Goal: Obtain resource: Download file/media

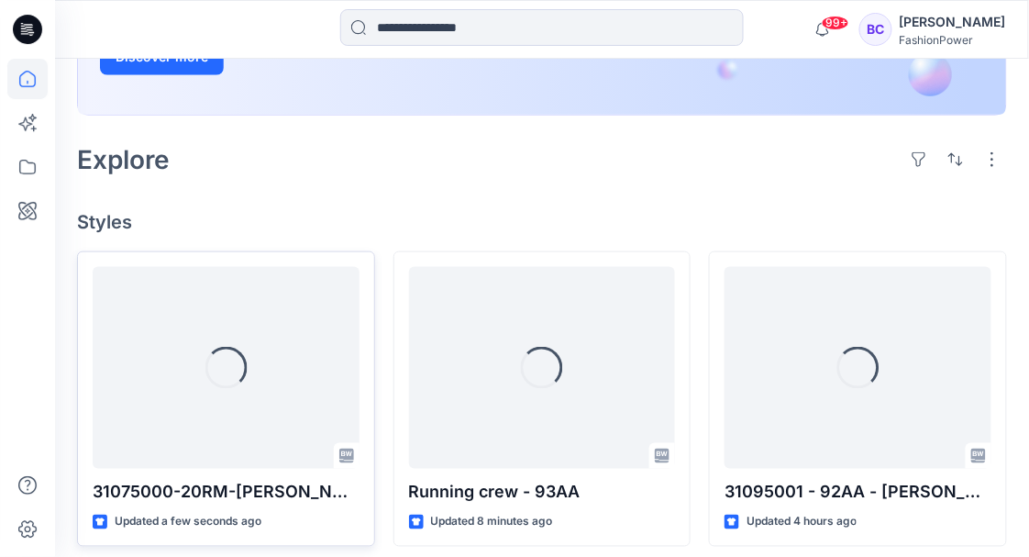
scroll to position [427, 0]
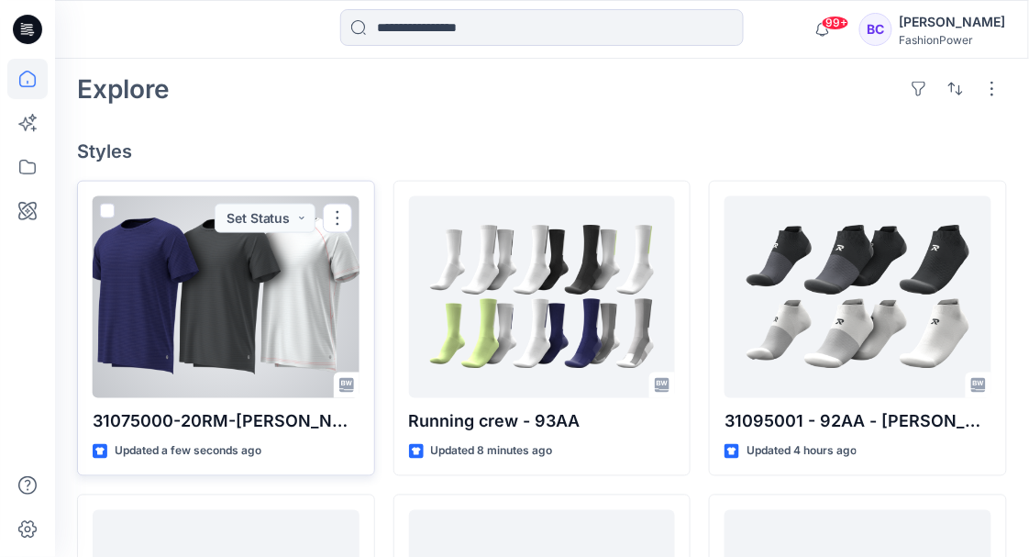
click at [187, 426] on p "31075000-20RM-Ron" at bounding box center [226, 422] width 267 height 26
copy div "31075000-20RM-Ron"
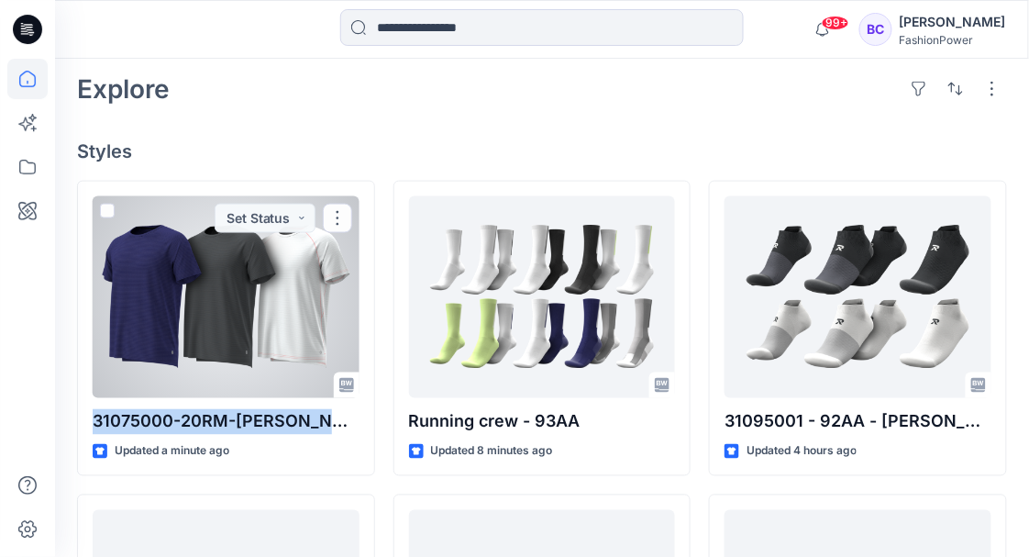
click at [205, 339] on div at bounding box center [226, 297] width 267 height 202
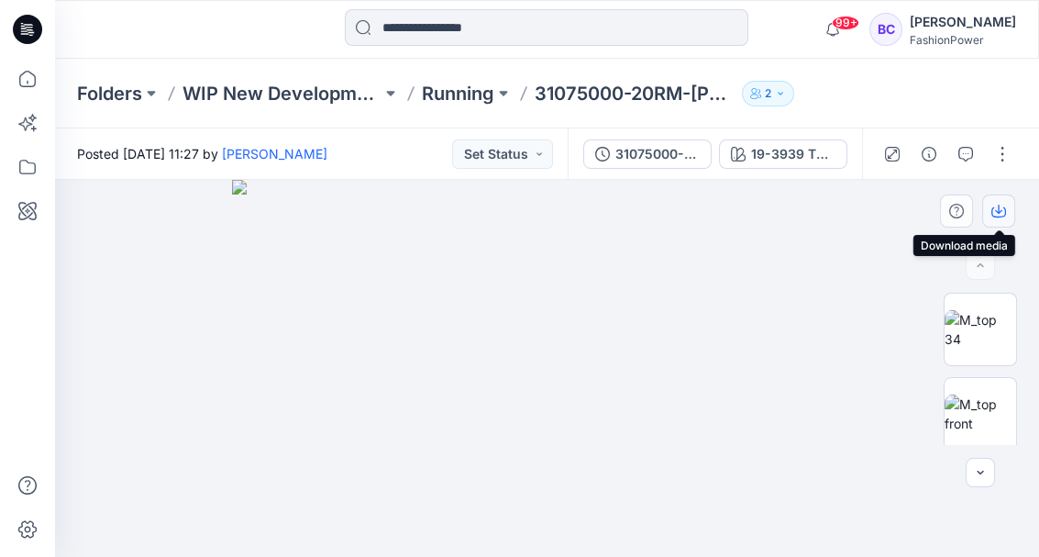
click at [1009, 214] on button "button" at bounding box center [998, 210] width 33 height 33
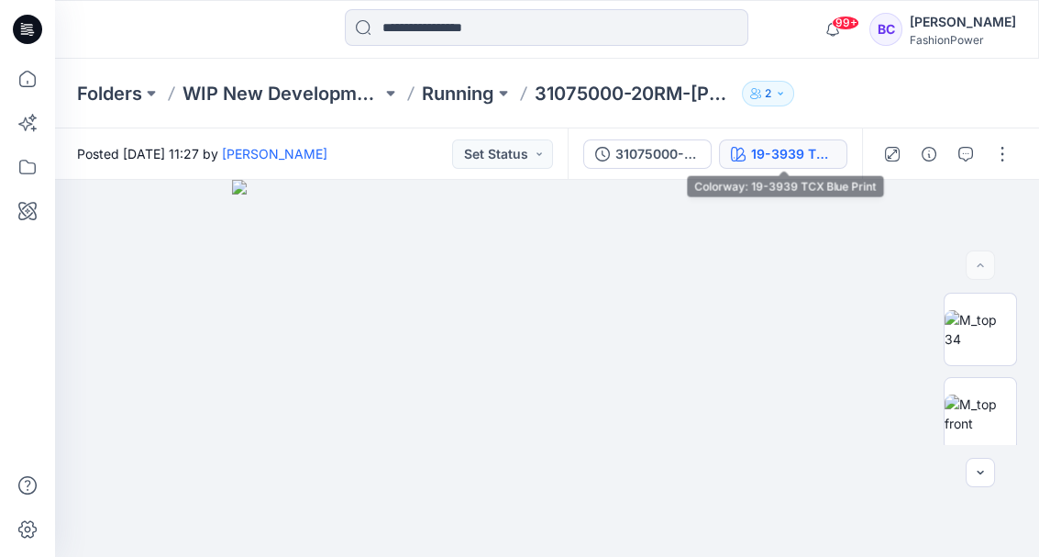
click at [743, 158] on icon "button" at bounding box center [738, 154] width 15 height 15
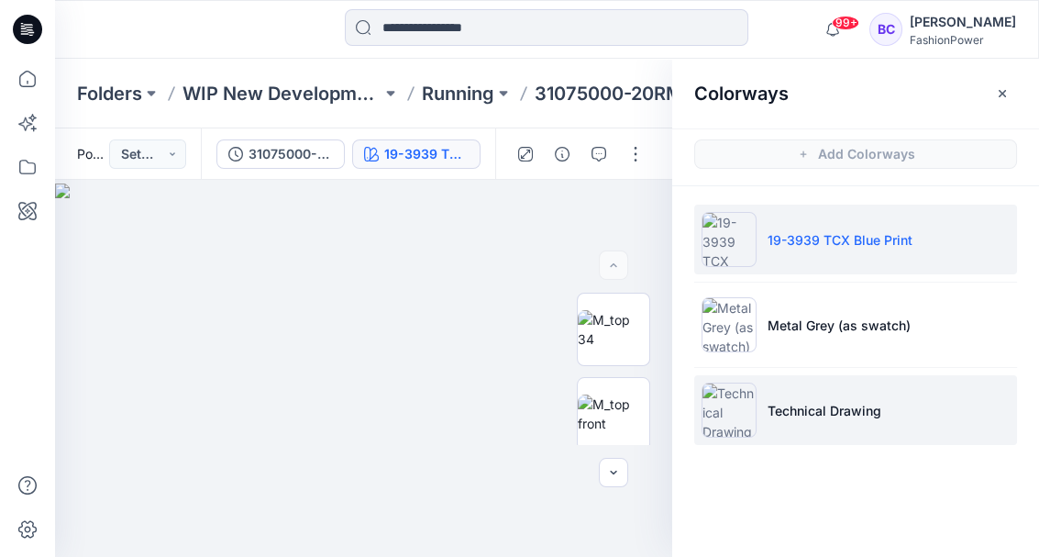
click at [882, 375] on li "Technical Drawing" at bounding box center [855, 410] width 323 height 70
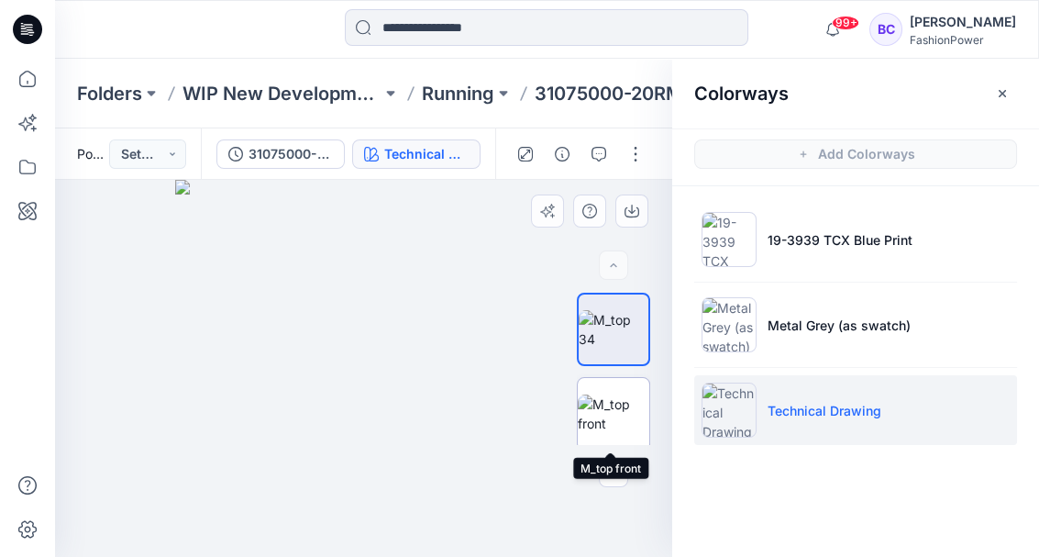
click at [602, 412] on img at bounding box center [614, 413] width 72 height 39
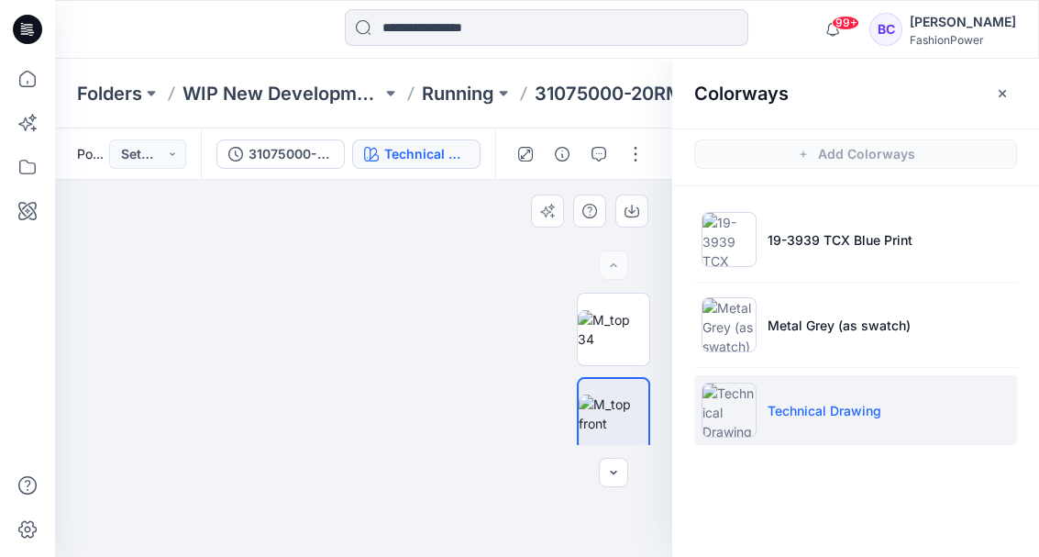
drag, startPoint x: 389, startPoint y: 420, endPoint x: 382, endPoint y: 472, distance: 52.8
click at [382, 472] on img at bounding box center [341, 324] width 735 height 467
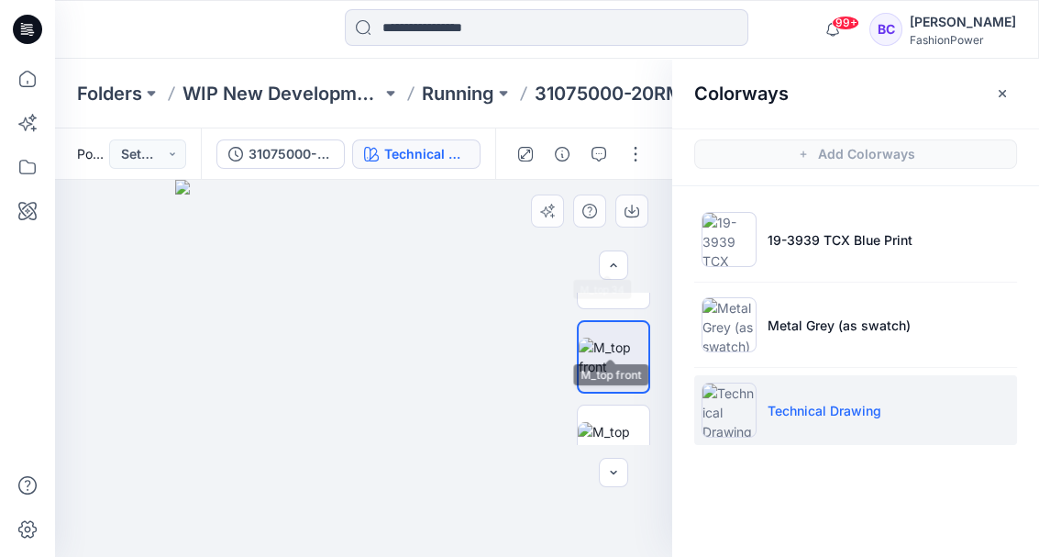
scroll to position [183, 0]
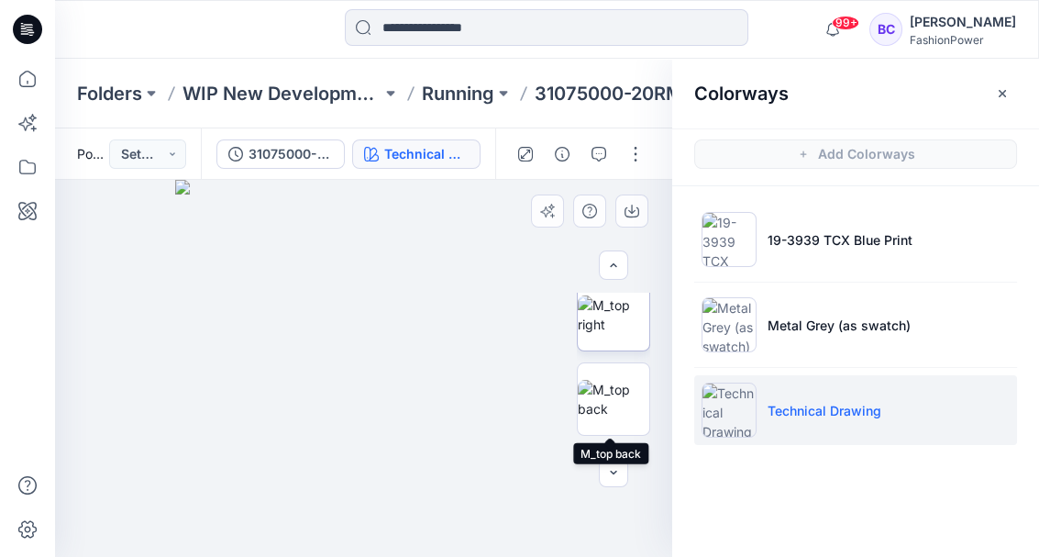
click at [605, 328] on img at bounding box center [614, 314] width 72 height 39
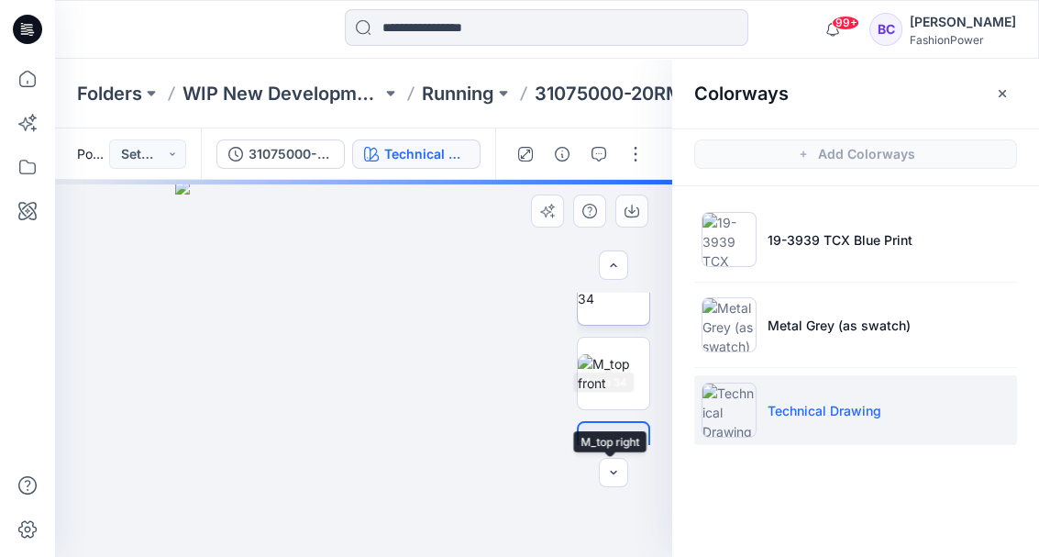
scroll to position [0, 0]
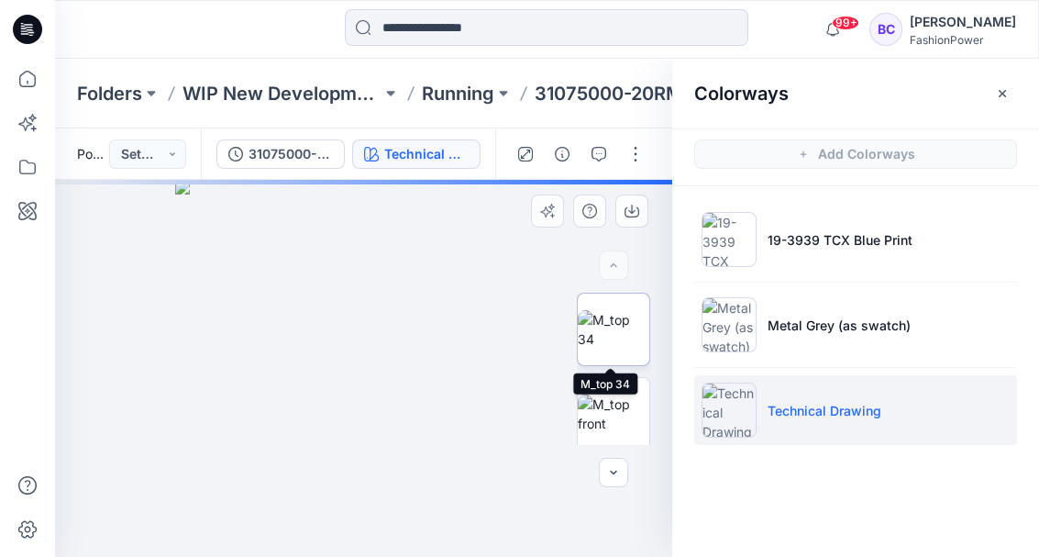
click at [619, 345] on img at bounding box center [614, 329] width 72 height 39
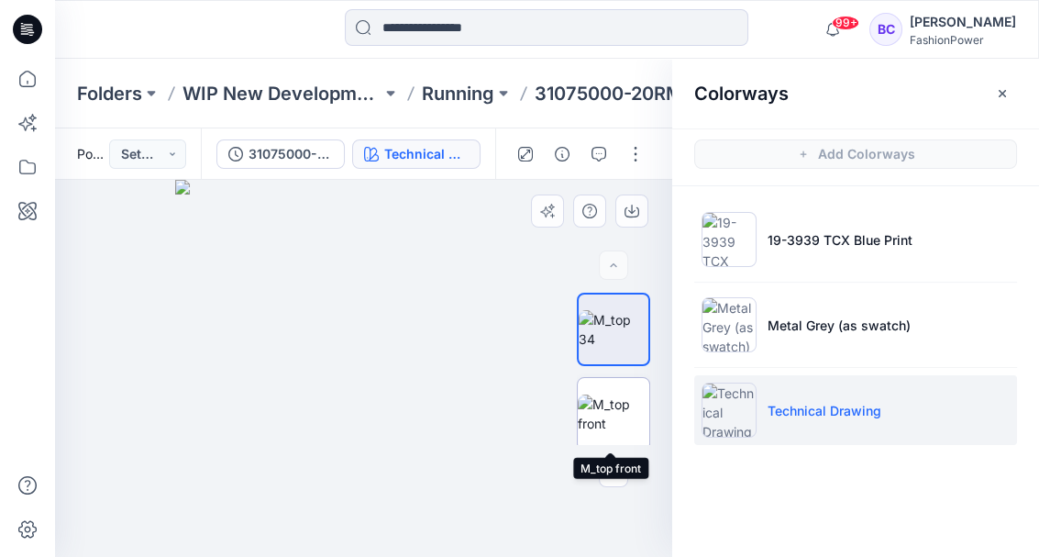
click at [616, 417] on img at bounding box center [614, 413] width 72 height 39
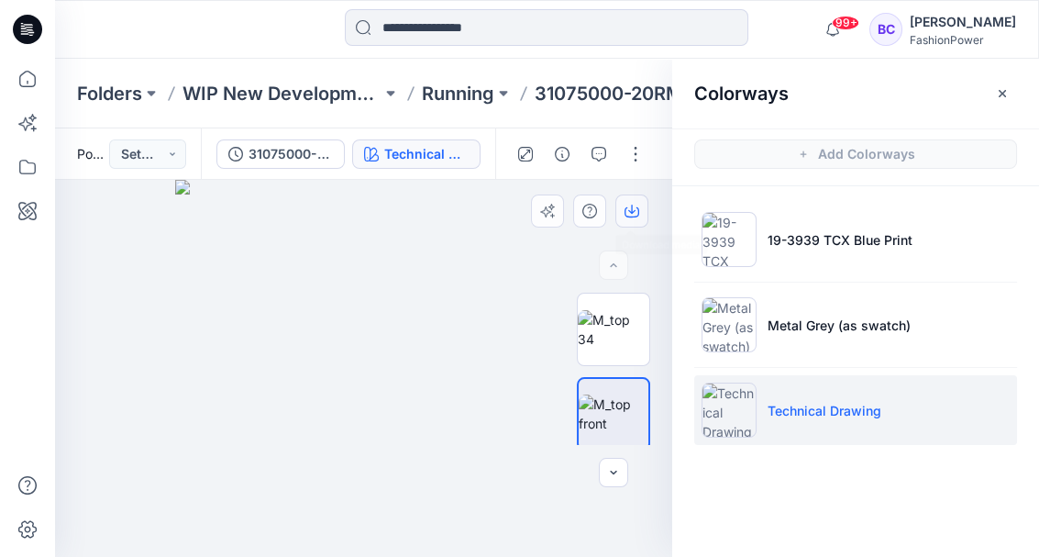
click at [628, 214] on icon "button" at bounding box center [632, 211] width 15 height 15
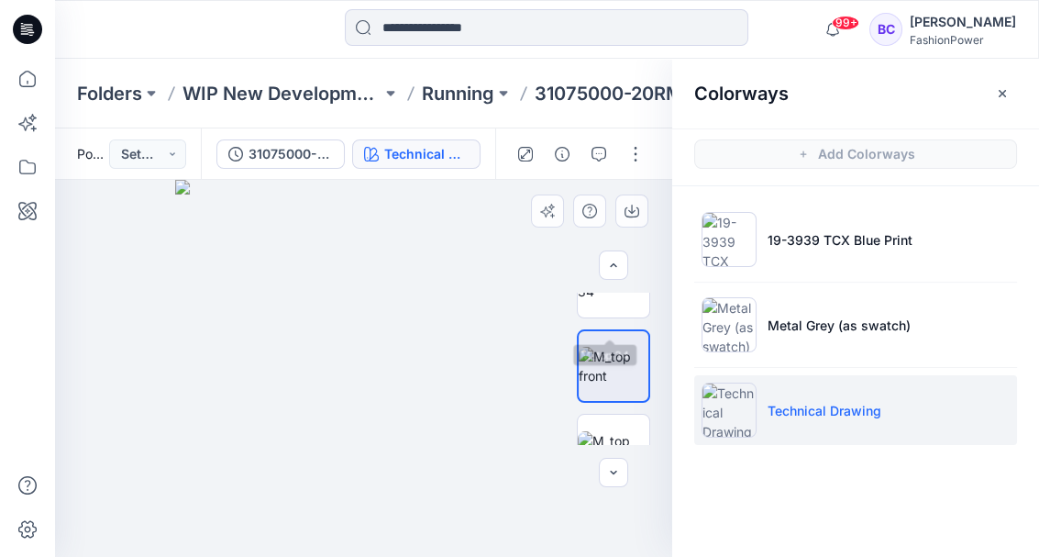
scroll to position [61, 0]
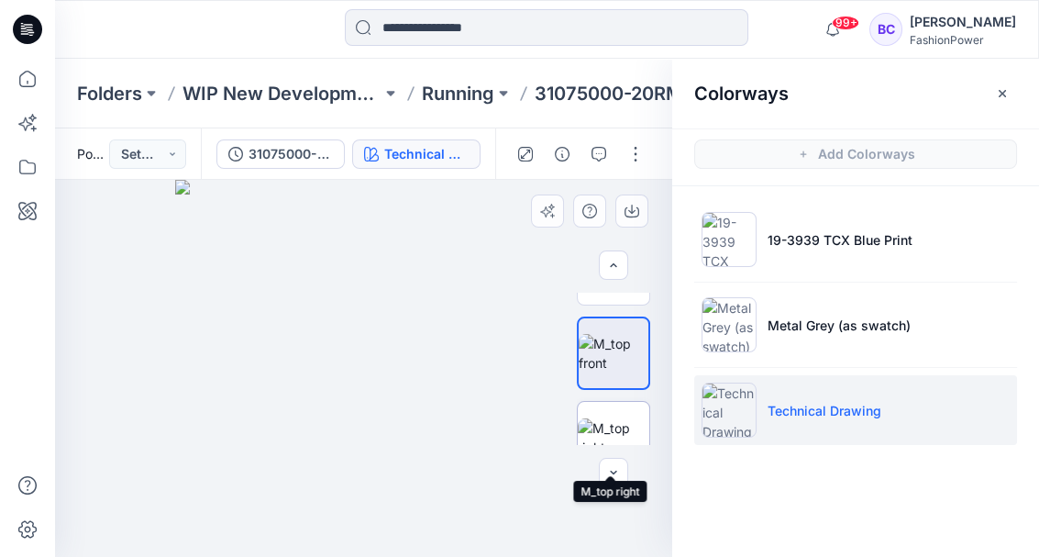
click at [620, 418] on img at bounding box center [614, 437] width 72 height 39
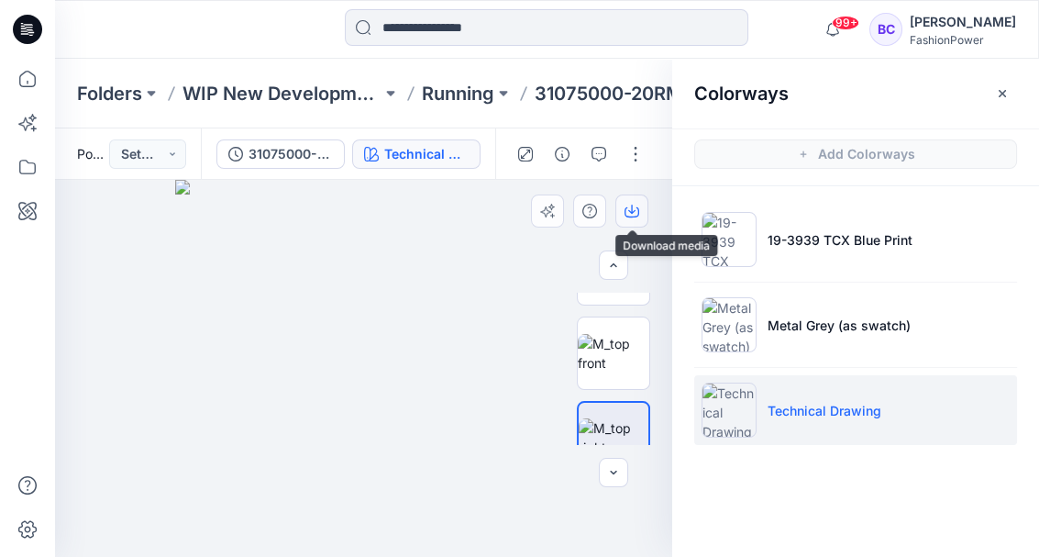
click at [636, 213] on icon "button" at bounding box center [632, 211] width 15 height 15
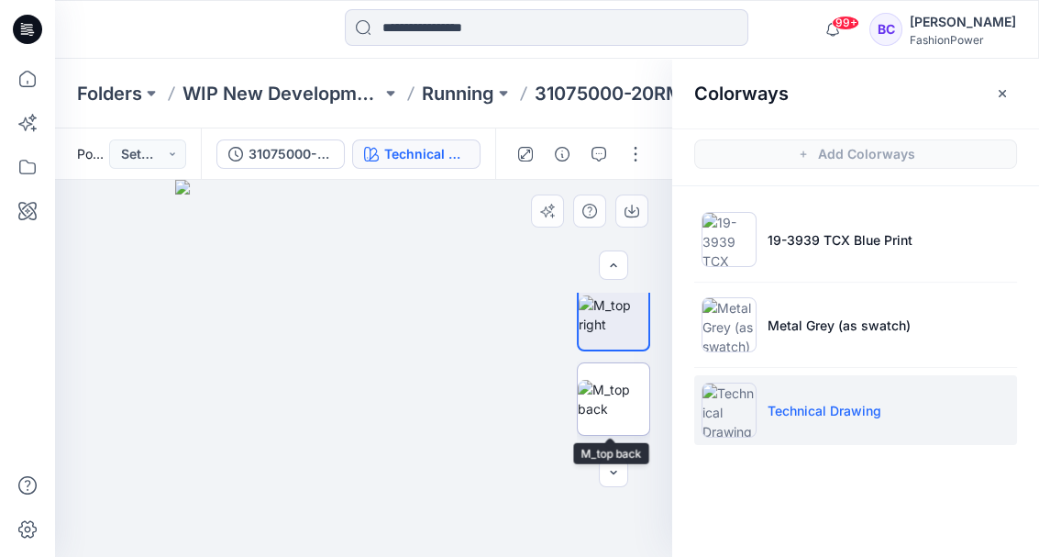
click at [622, 409] on img at bounding box center [614, 399] width 72 height 39
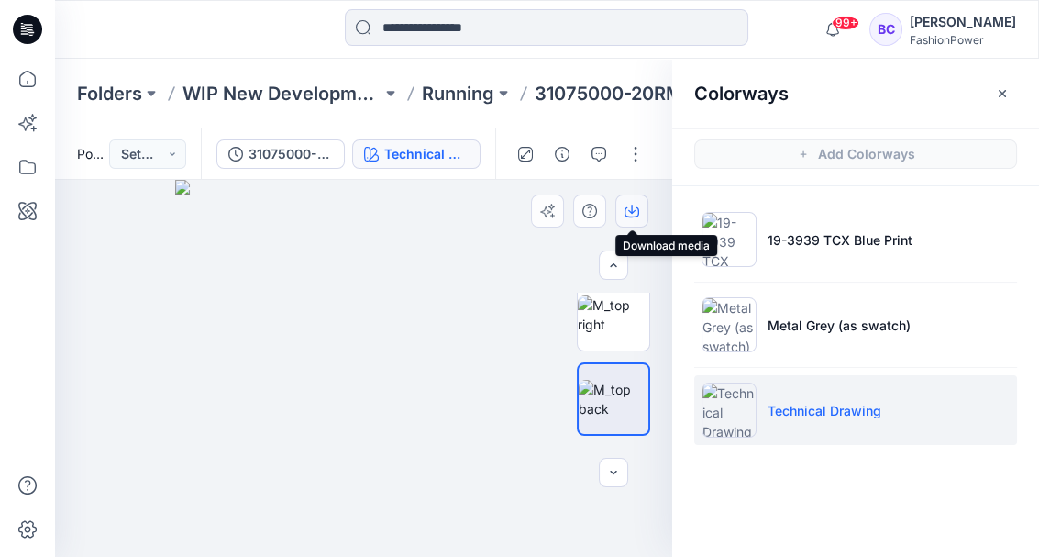
click at [634, 209] on icon "button" at bounding box center [632, 211] width 15 height 15
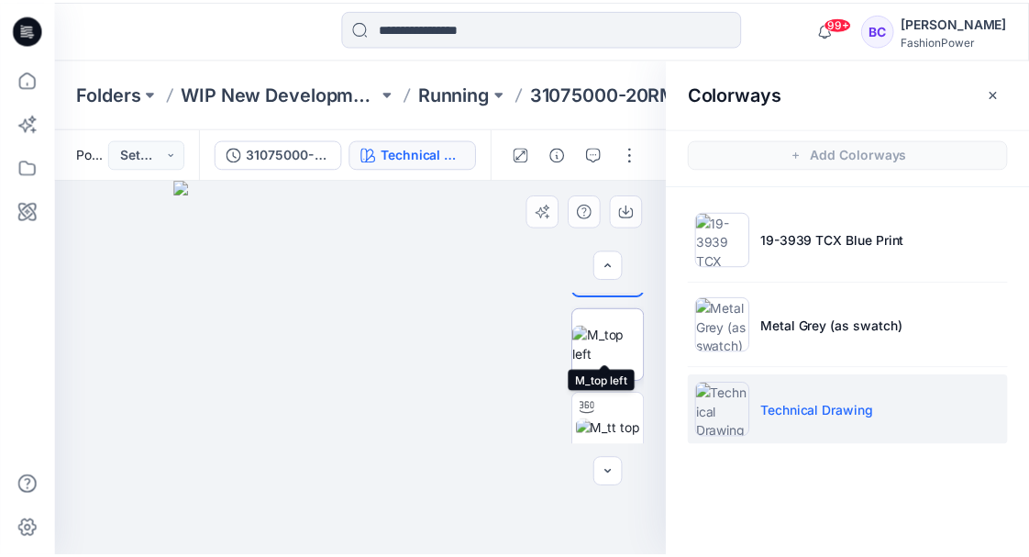
scroll to position [305, 0]
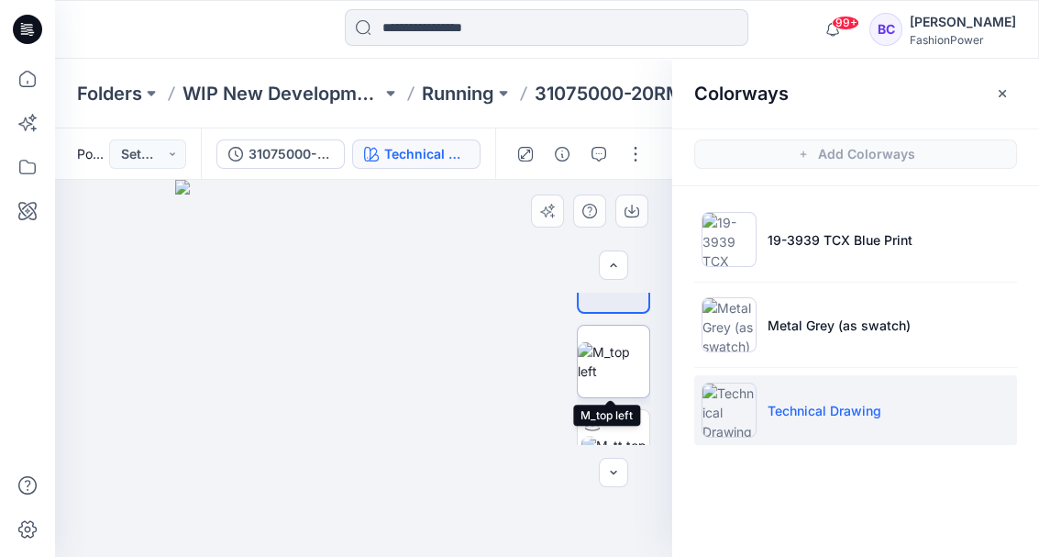
click at [612, 365] on img at bounding box center [614, 361] width 72 height 39
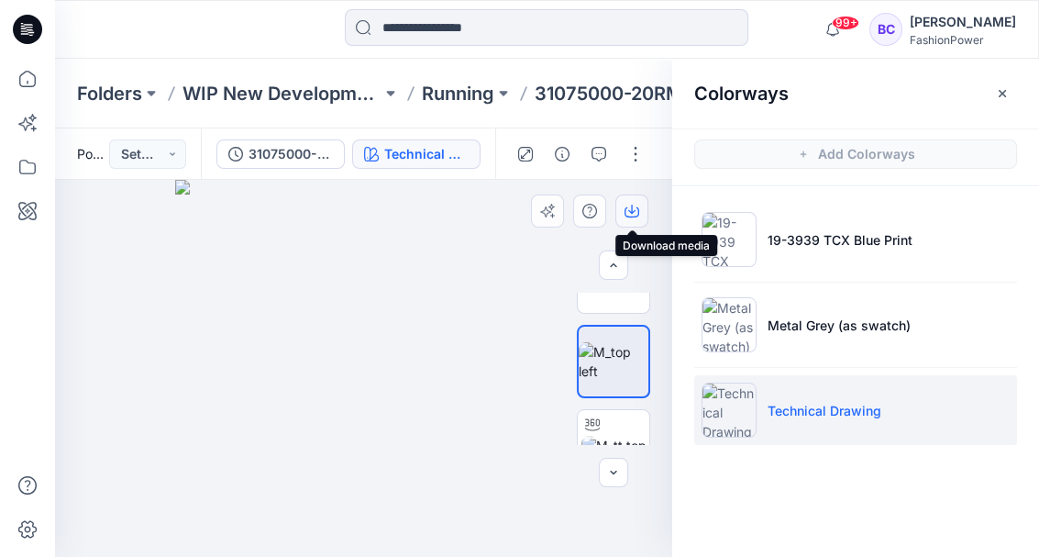
click at [625, 208] on icon "button" at bounding box center [632, 211] width 15 height 15
click at [520, 111] on div "Folders WIP New Developments Running 31075000-20RM-Ron 2" at bounding box center [547, 94] width 984 height 70
click at [1014, 106] on div "Colorways" at bounding box center [855, 93] width 367 height 69
click at [1013, 99] on button "button" at bounding box center [1002, 93] width 29 height 29
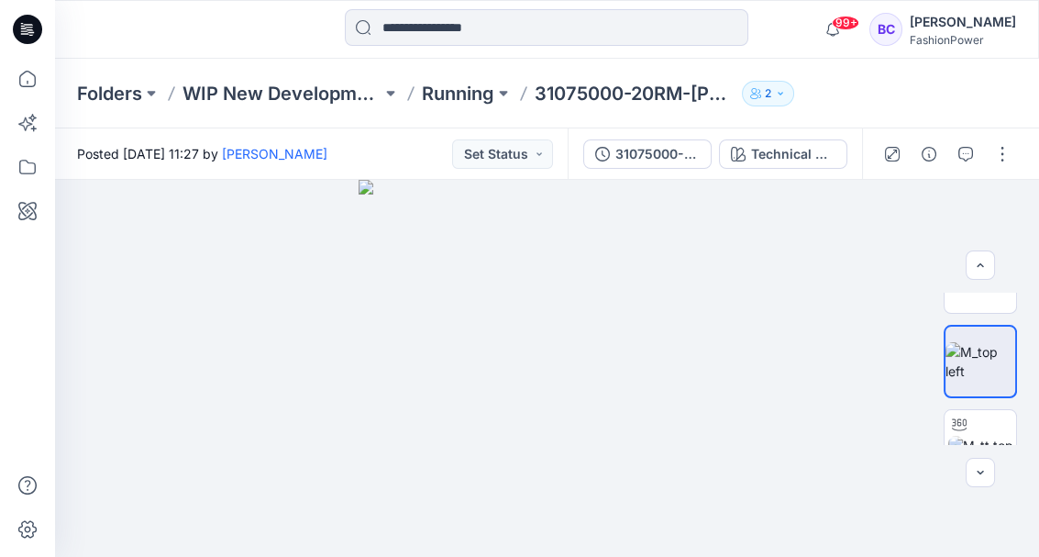
click at [674, 98] on p "31075000-20RM-Ron" at bounding box center [634, 94] width 199 height 26
click at [674, 97] on p "31075000-20RM-Ron" at bounding box center [634, 94] width 199 height 26
copy div "31075000-20RM-Ron 2"
drag, startPoint x: 466, startPoint y: 27, endPoint x: 449, endPoint y: 0, distance: 31.3
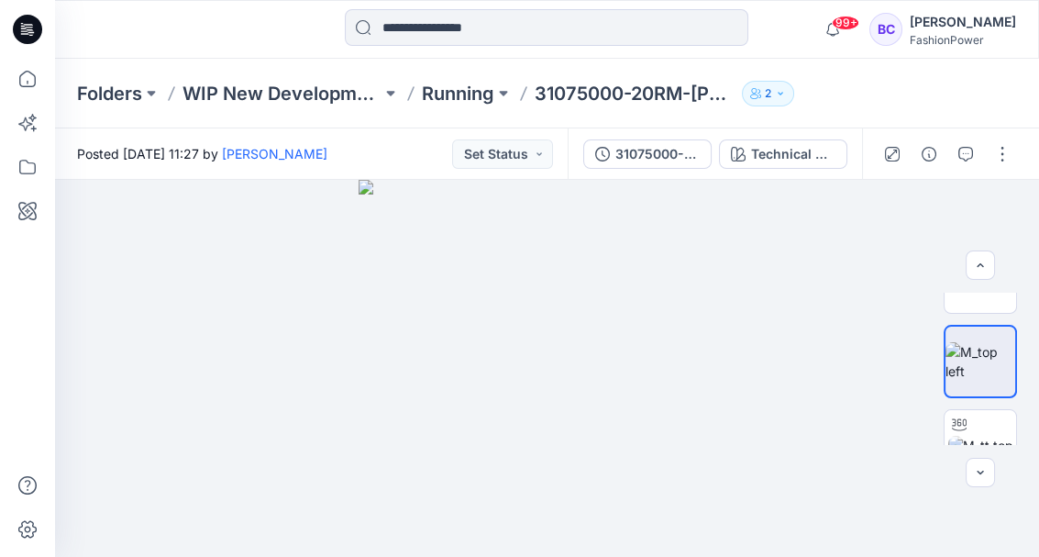
click at [457, 12] on input at bounding box center [547, 27] width 404 height 37
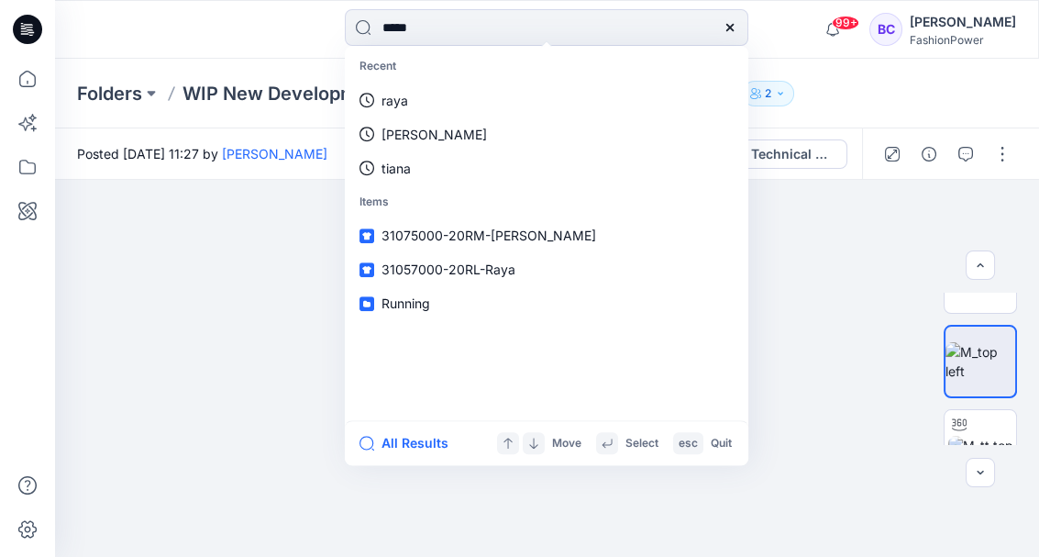
type input "******"
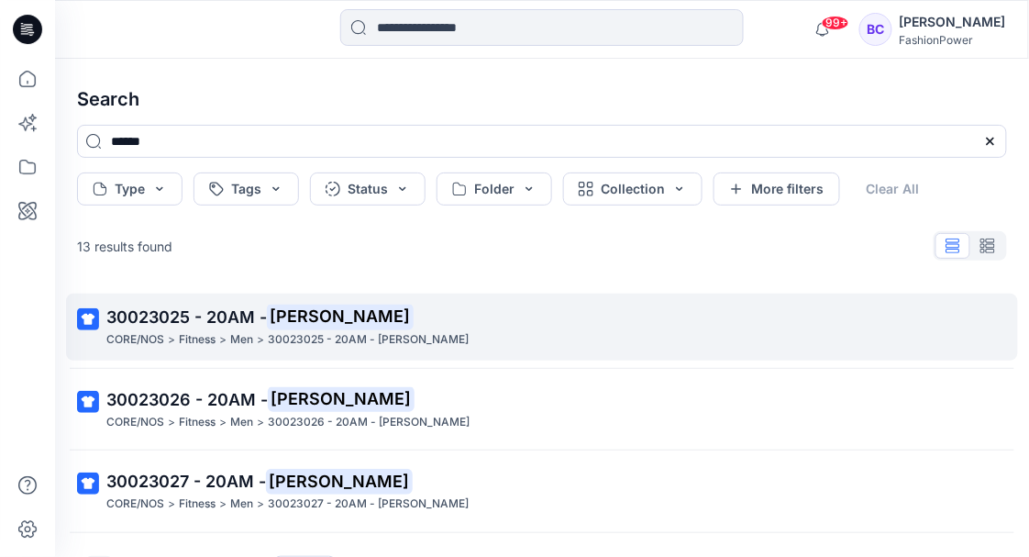
click at [407, 345] on p "30023025 - 20AM - Andrew" at bounding box center [368, 339] width 201 height 19
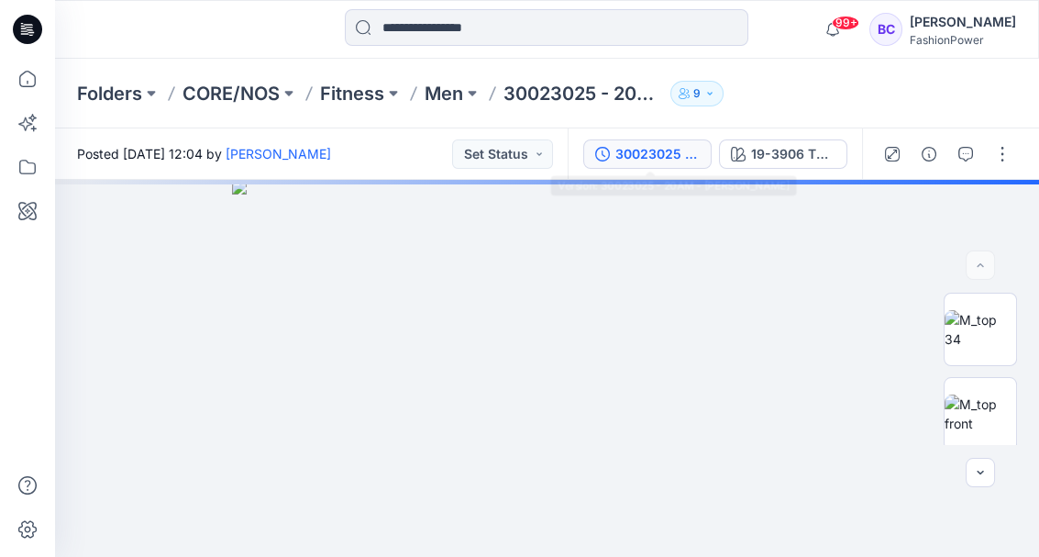
click at [651, 140] on button "30023025 - 20AM - Andrew" at bounding box center [647, 153] width 128 height 29
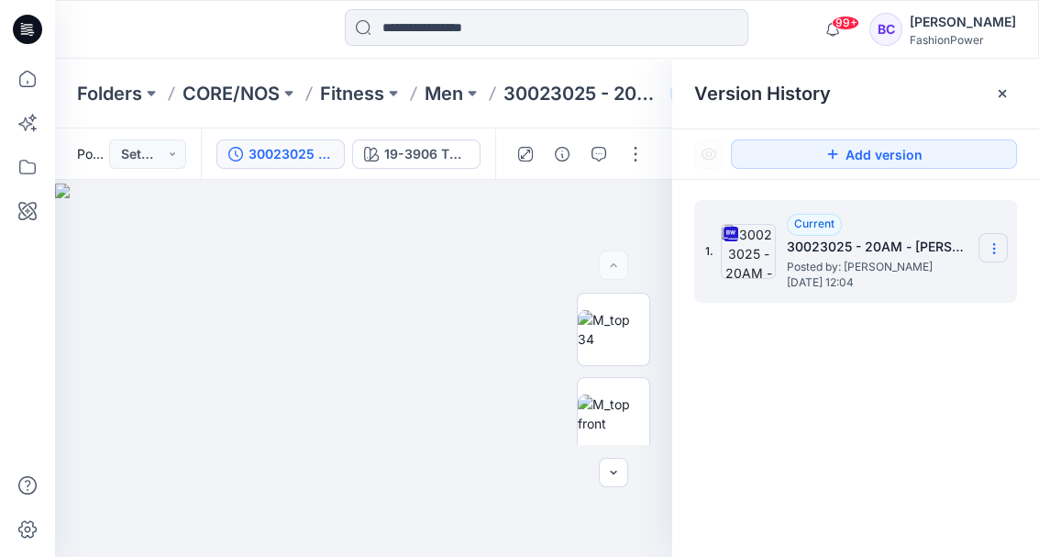
click at [1000, 250] on icon at bounding box center [994, 248] width 15 height 15
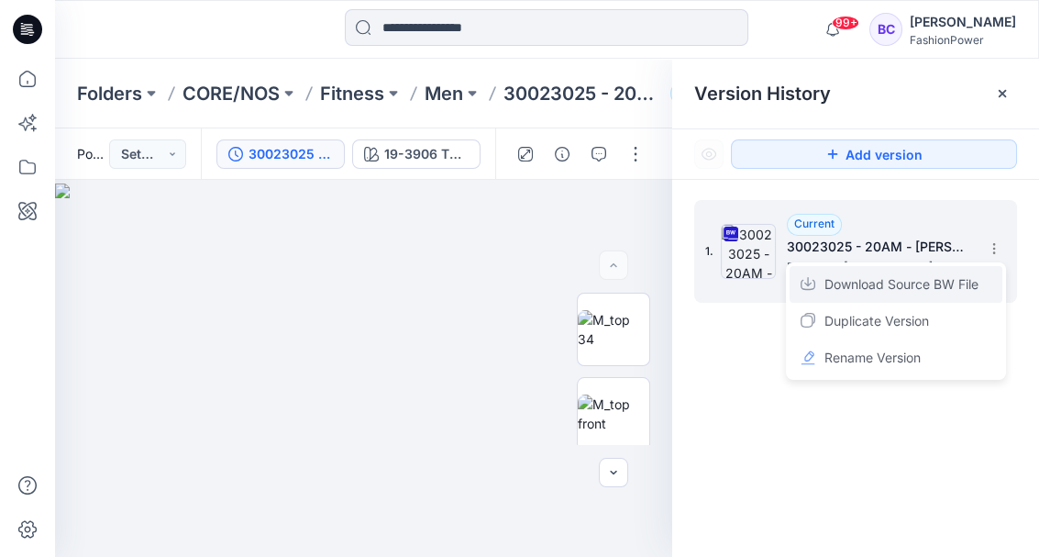
click at [958, 280] on span "Download Source BW File" at bounding box center [902, 284] width 154 height 22
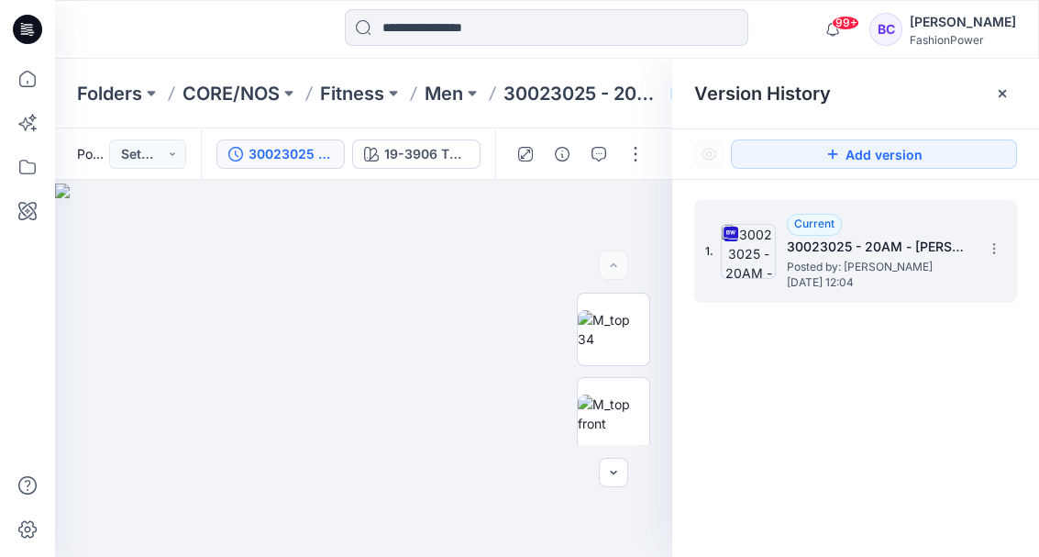
drag, startPoint x: 1005, startPoint y: 7, endPoint x: 808, endPoint y: 17, distance: 197.4
click at [730, 77] on div "Version History" at bounding box center [855, 94] width 367 height 70
click at [462, 96] on p "Men" at bounding box center [444, 94] width 39 height 26
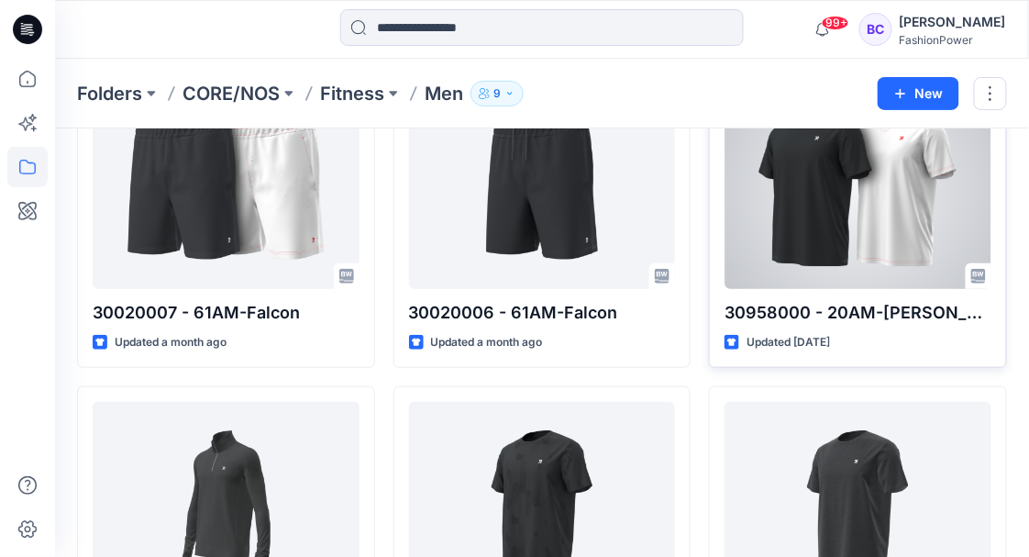
scroll to position [61, 0]
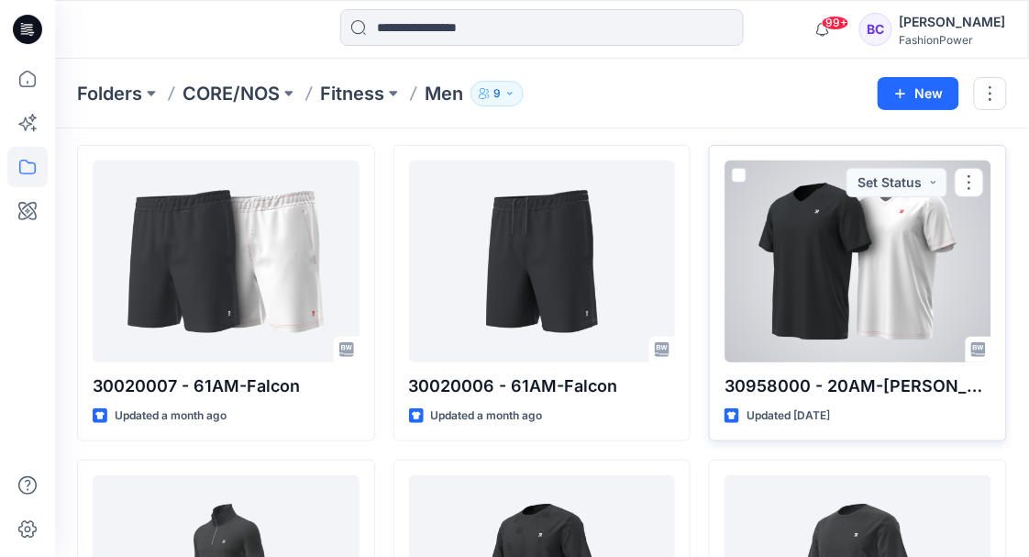
click at [797, 264] on div at bounding box center [858, 262] width 267 height 202
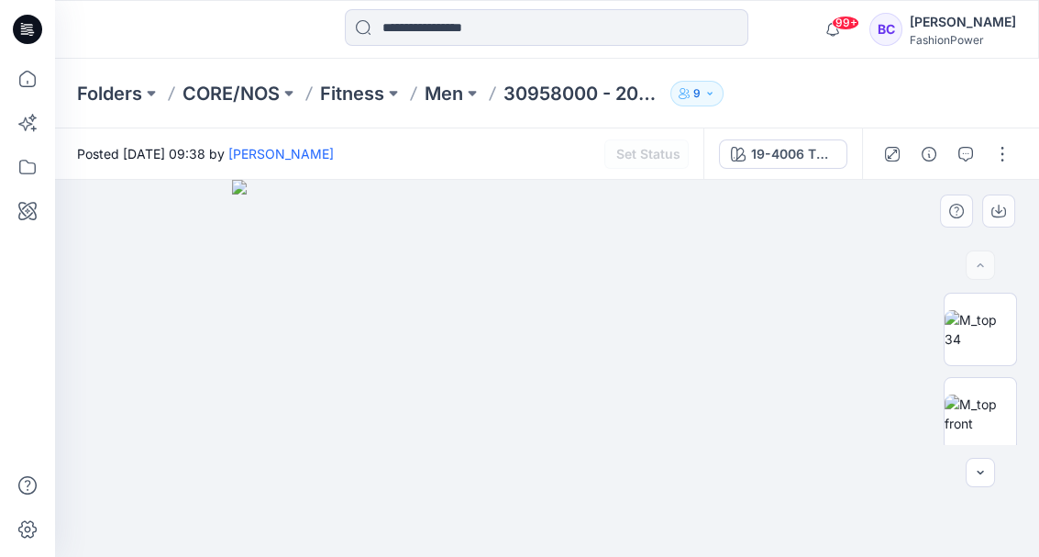
click at [610, 300] on img at bounding box center [546, 369] width 629 height 378
click at [981, 433] on img at bounding box center [981, 413] width 72 height 39
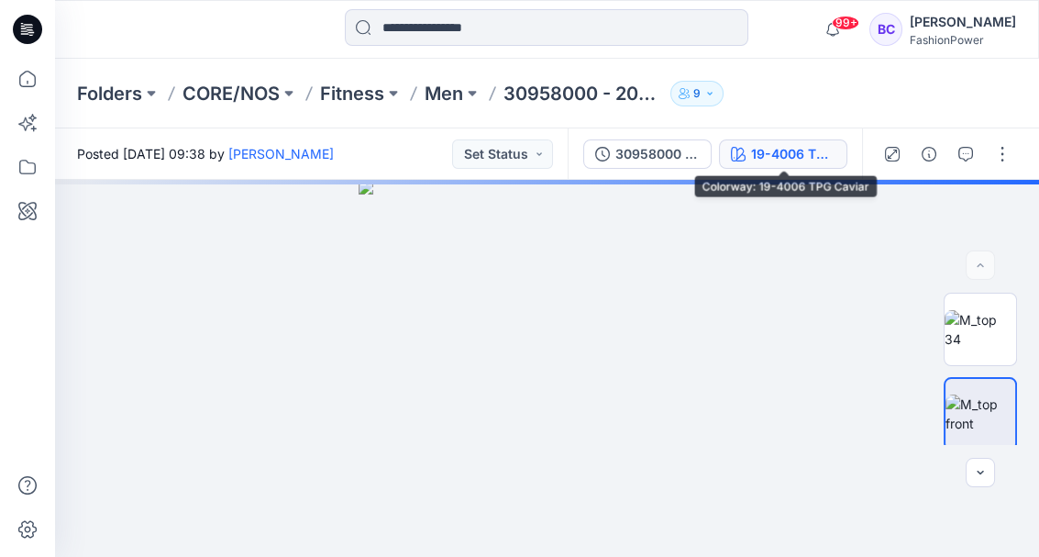
click at [783, 161] on div "19-4006 TPG Caviar" at bounding box center [793, 154] width 84 height 20
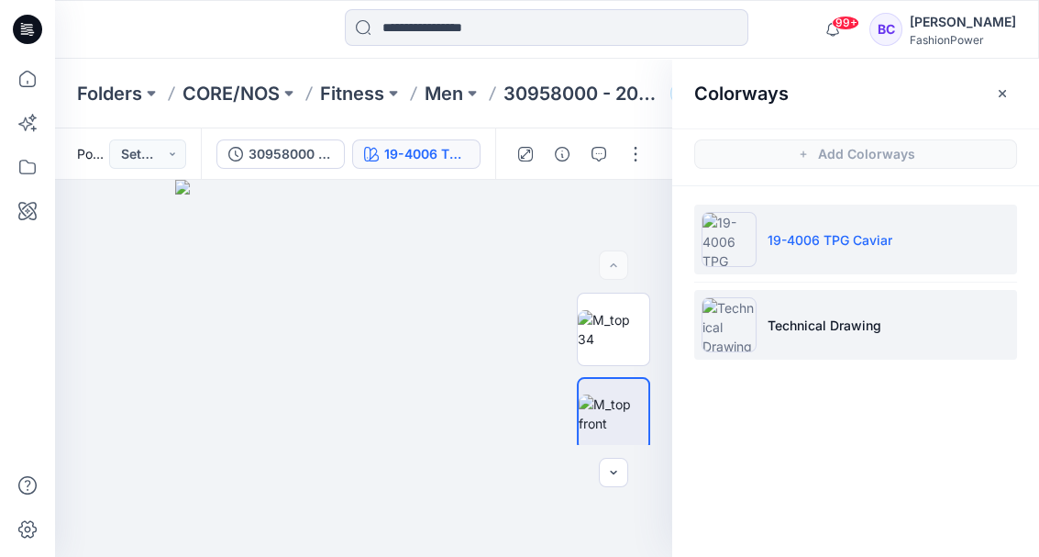
click at [826, 351] on li "Technical Drawing" at bounding box center [855, 325] width 323 height 70
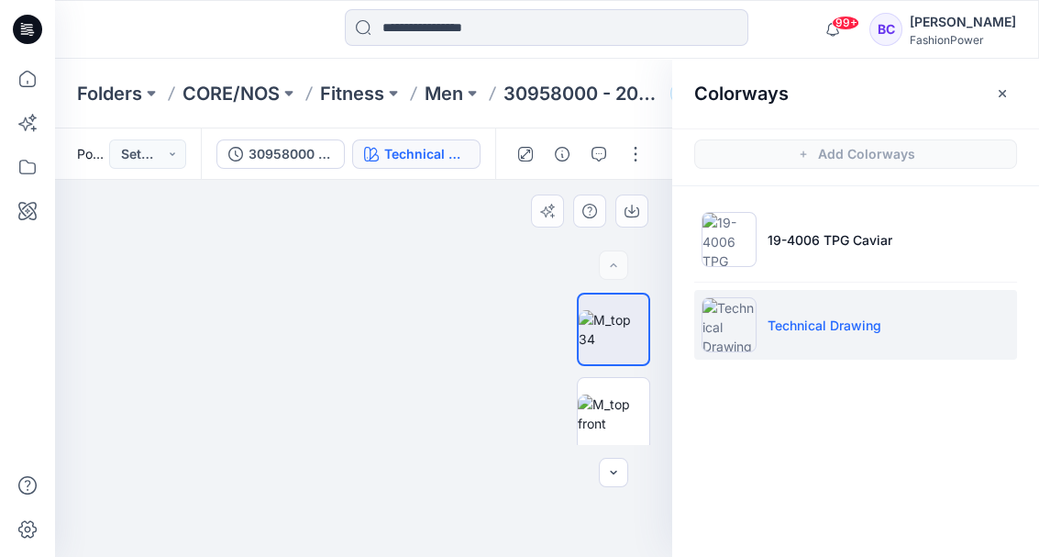
click at [466, 334] on img at bounding box center [364, 11] width 1805 height 1091
click at [349, 282] on img at bounding box center [364, 369] width 378 height 378
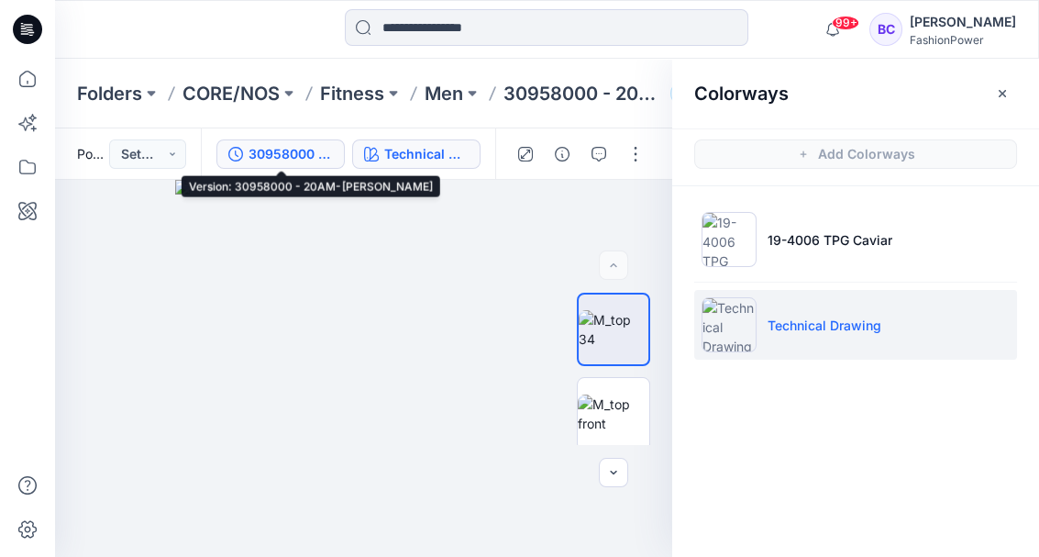
click at [331, 151] on div "30958000 - 20AM-Arnold" at bounding box center [291, 154] width 84 height 20
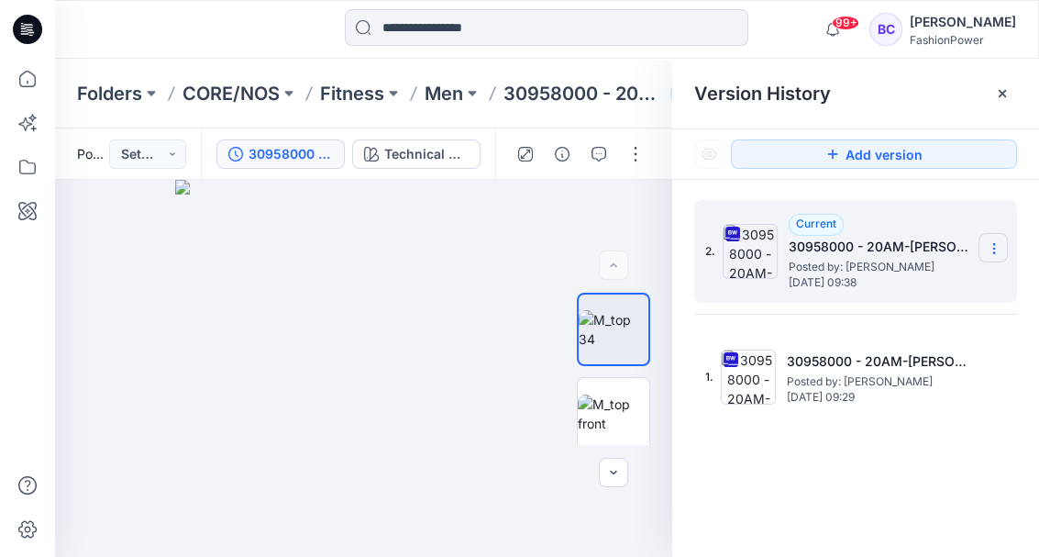
click at [1004, 247] on section at bounding box center [993, 247] width 29 height 29
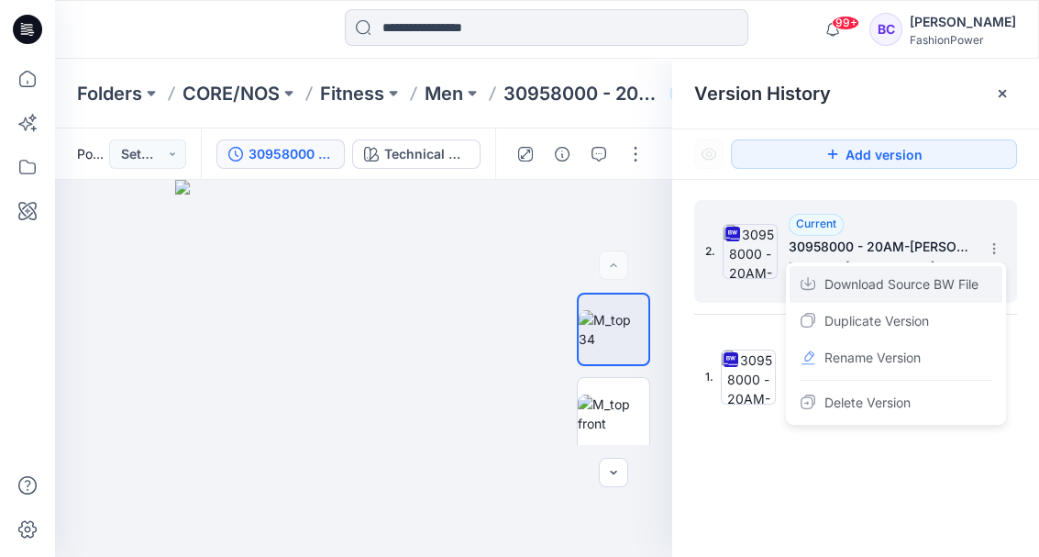
click at [893, 290] on span "Download Source BW File" at bounding box center [902, 284] width 154 height 22
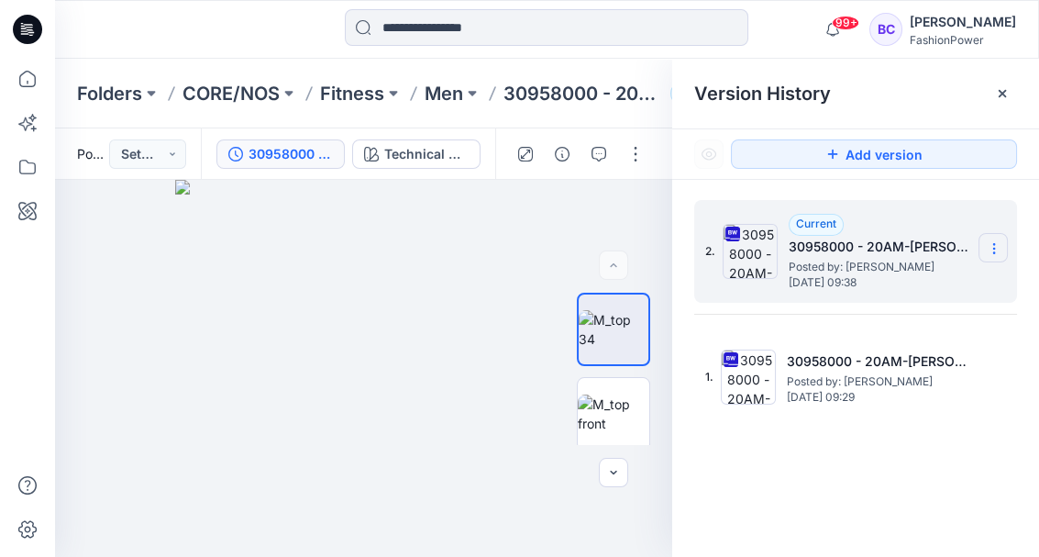
click at [991, 251] on icon at bounding box center [994, 248] width 15 height 15
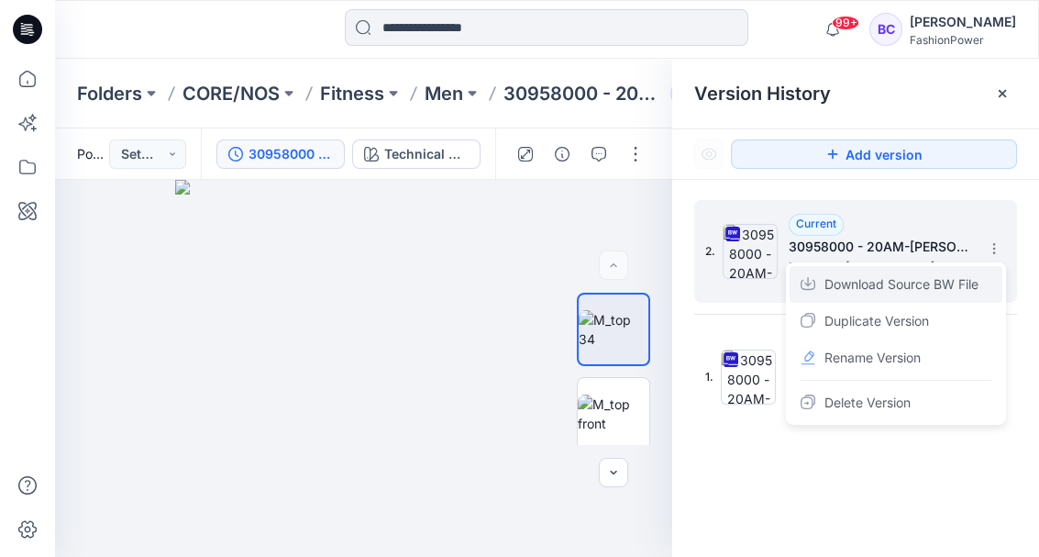
click at [933, 282] on span "Download Source BW File" at bounding box center [902, 284] width 154 height 22
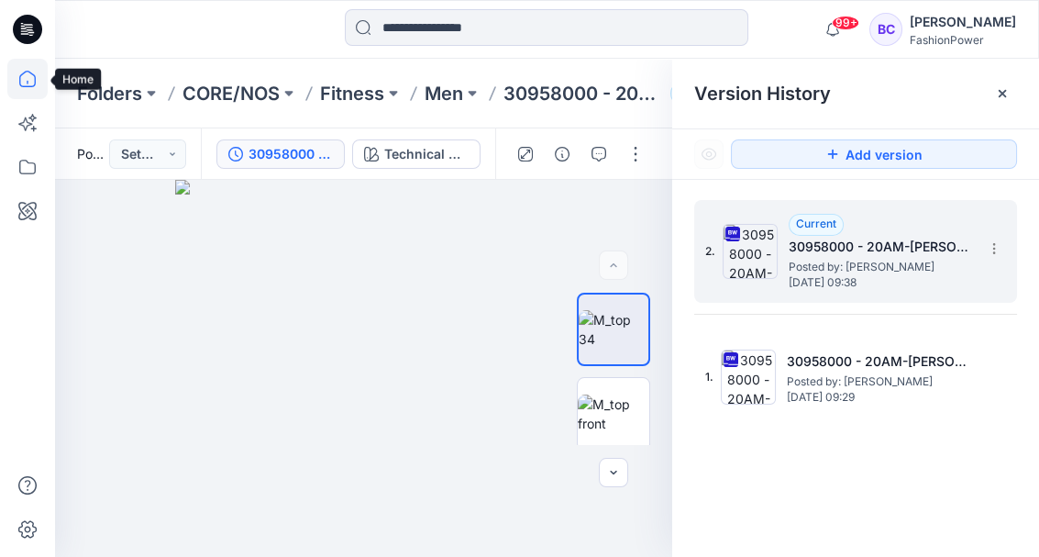
click at [42, 77] on icon at bounding box center [27, 79] width 40 height 40
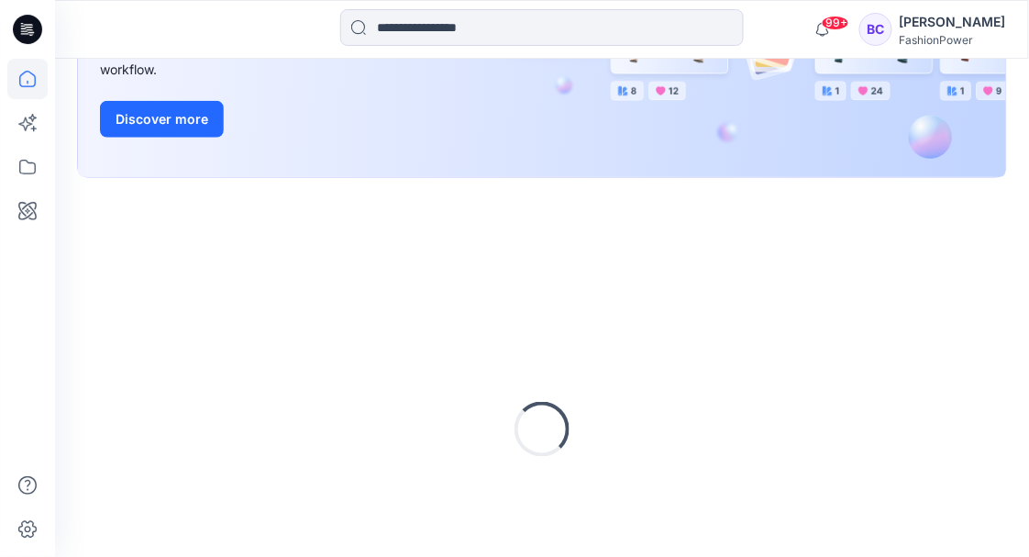
scroll to position [416, 0]
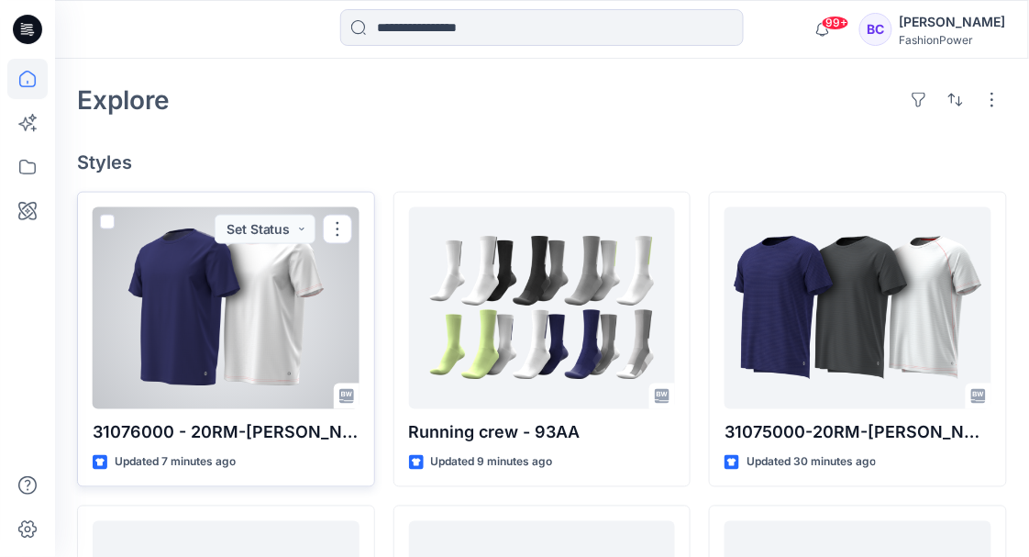
click at [330, 319] on div at bounding box center [226, 308] width 267 height 202
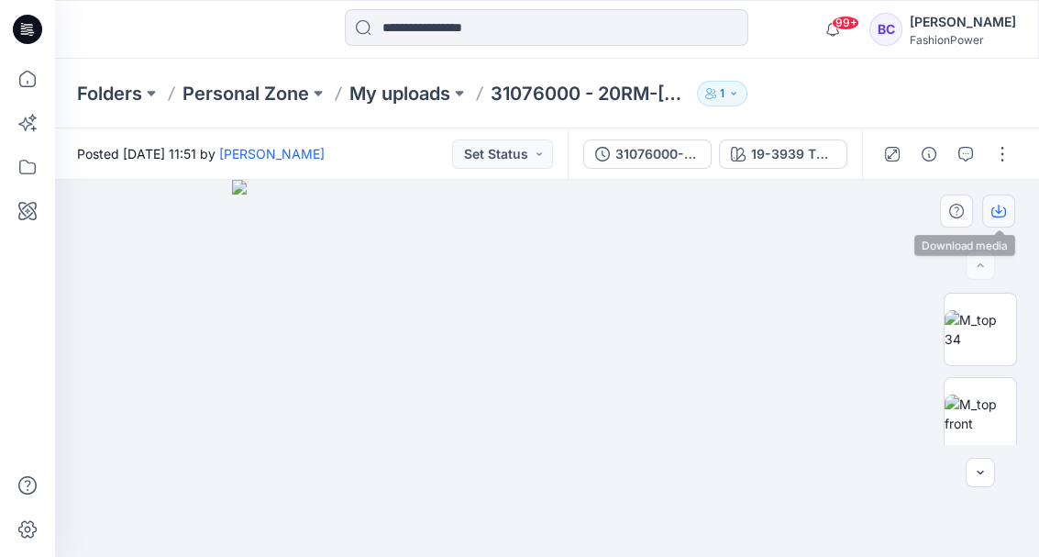
click at [1003, 213] on icon "button" at bounding box center [998, 211] width 15 height 15
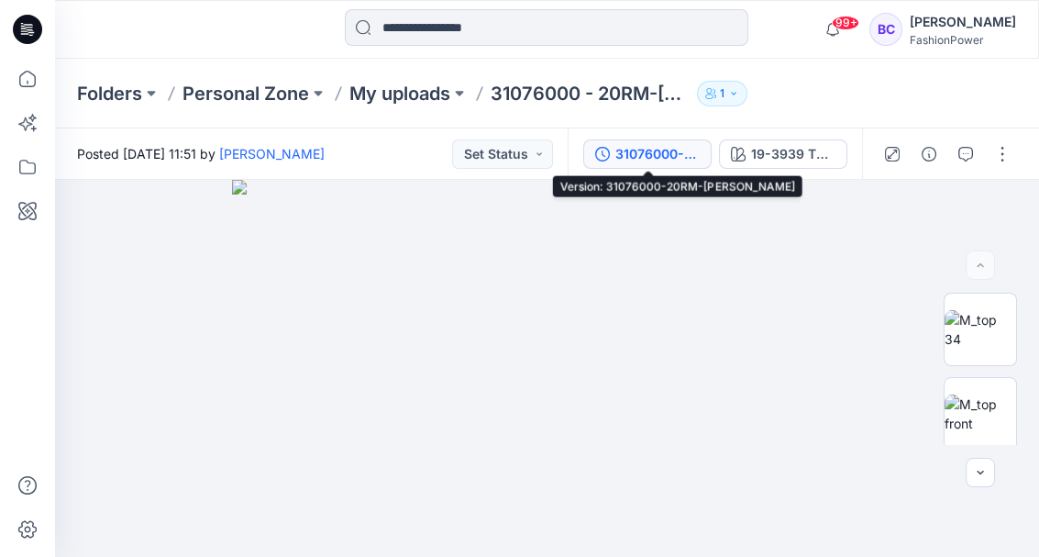
click at [621, 144] on div "31076000-20RM-Robert" at bounding box center [657, 154] width 84 height 20
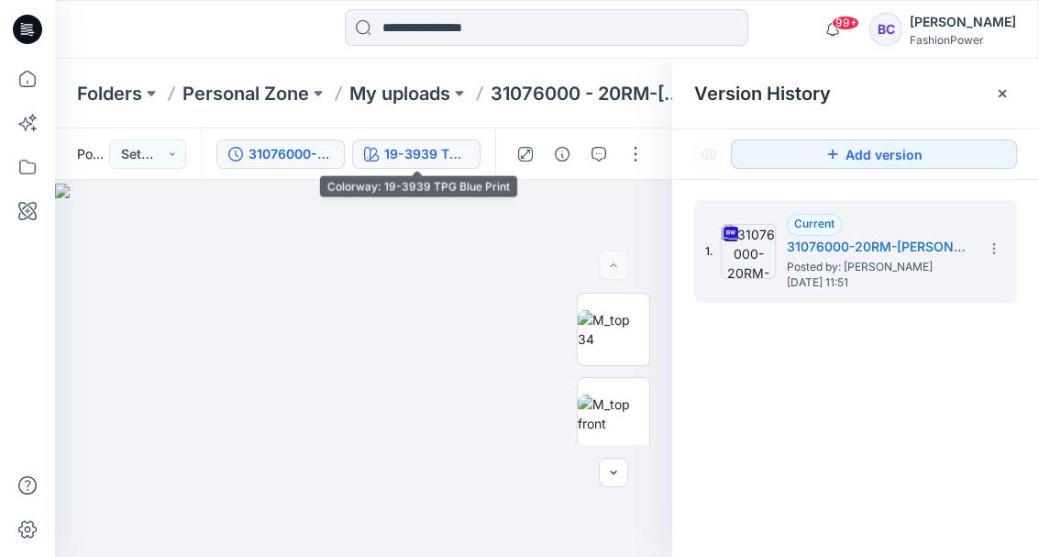
click at [418, 160] on div "19-3939 TPG Blue Print" at bounding box center [426, 154] width 84 height 20
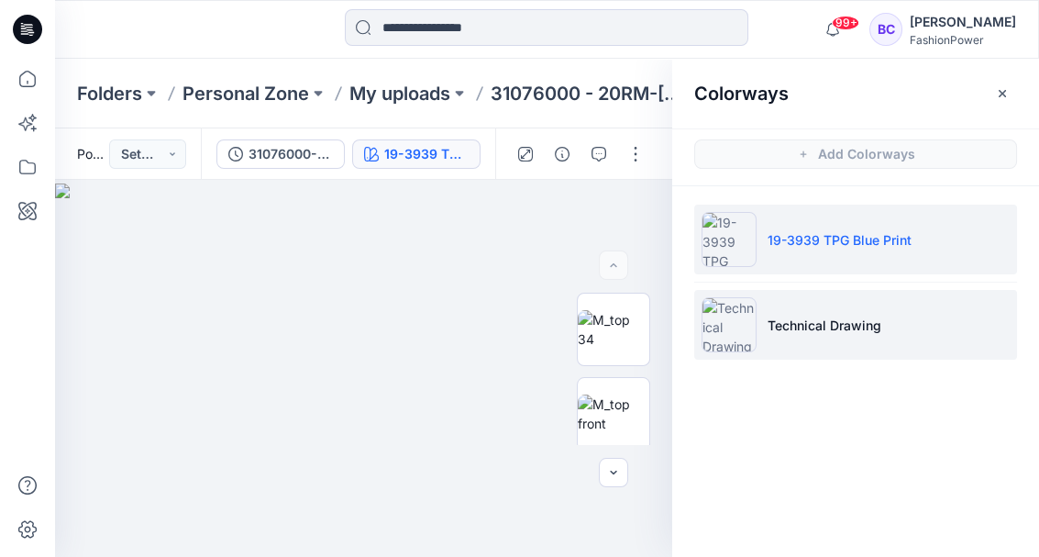
click at [858, 295] on li "Technical Drawing" at bounding box center [855, 325] width 323 height 70
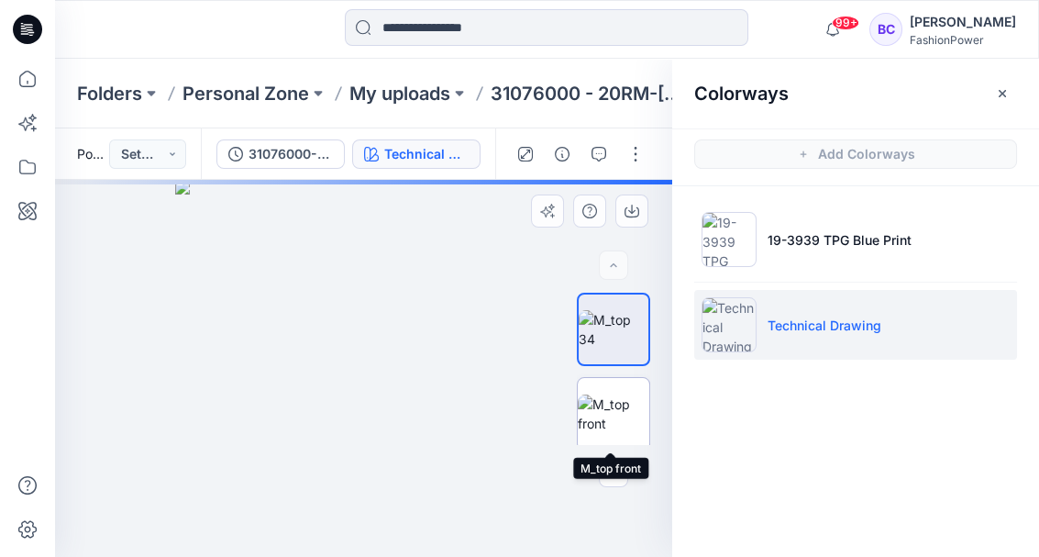
click at [622, 404] on img at bounding box center [614, 413] width 72 height 39
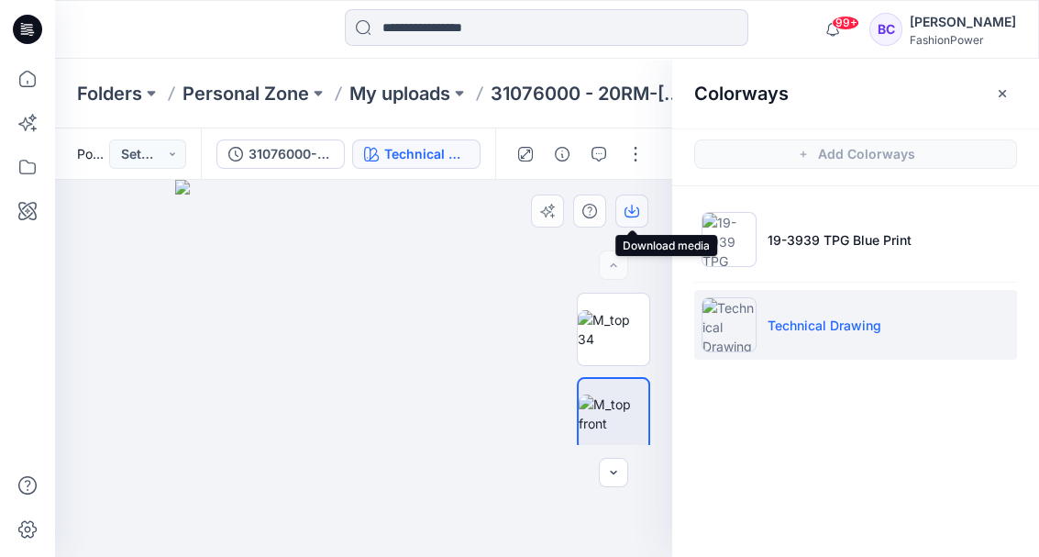
click at [625, 216] on icon "button" at bounding box center [632, 211] width 15 height 15
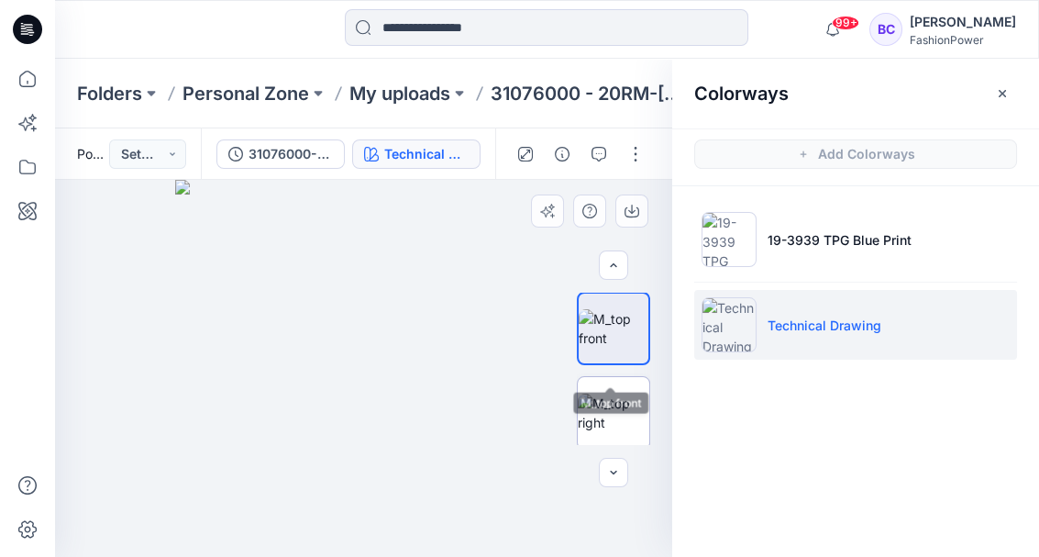
scroll to position [122, 0]
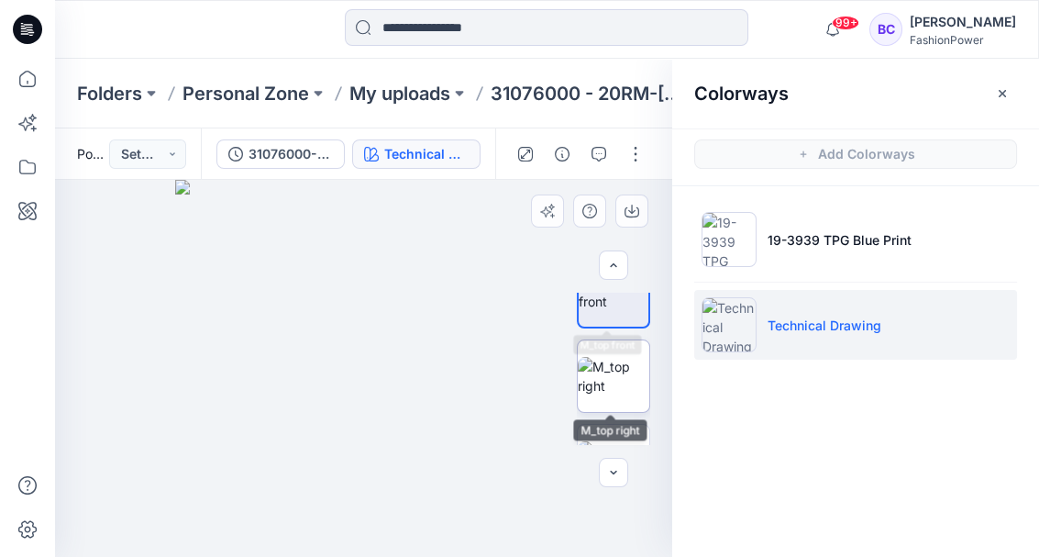
click at [606, 395] on img at bounding box center [614, 376] width 72 height 39
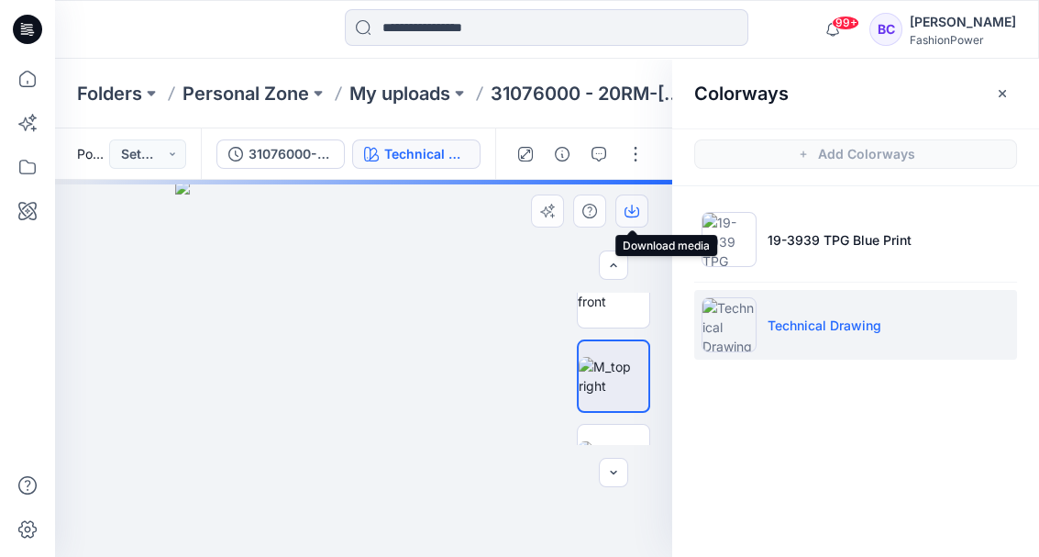
click at [632, 209] on icon "button" at bounding box center [632, 211] width 15 height 15
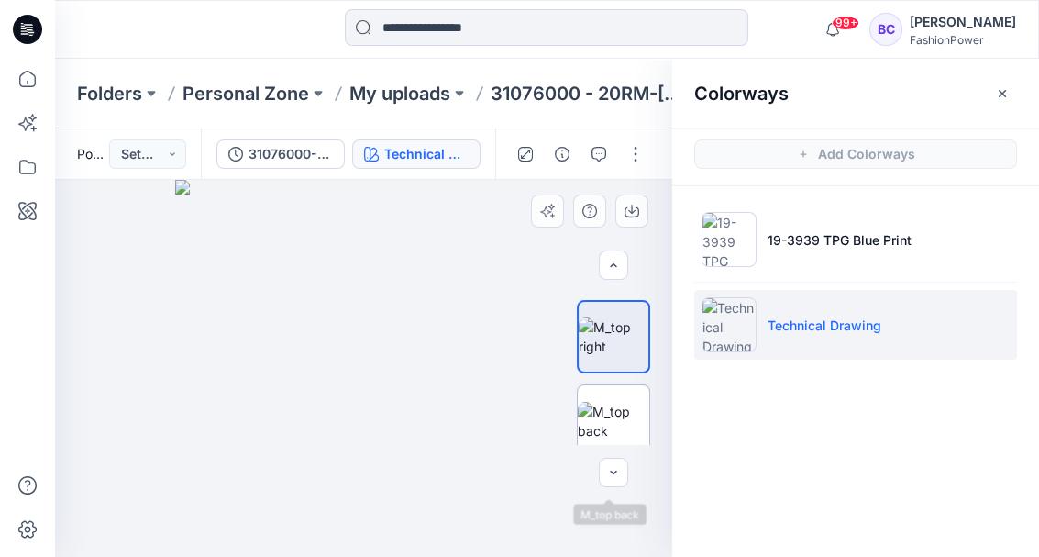
scroll to position [183, 0]
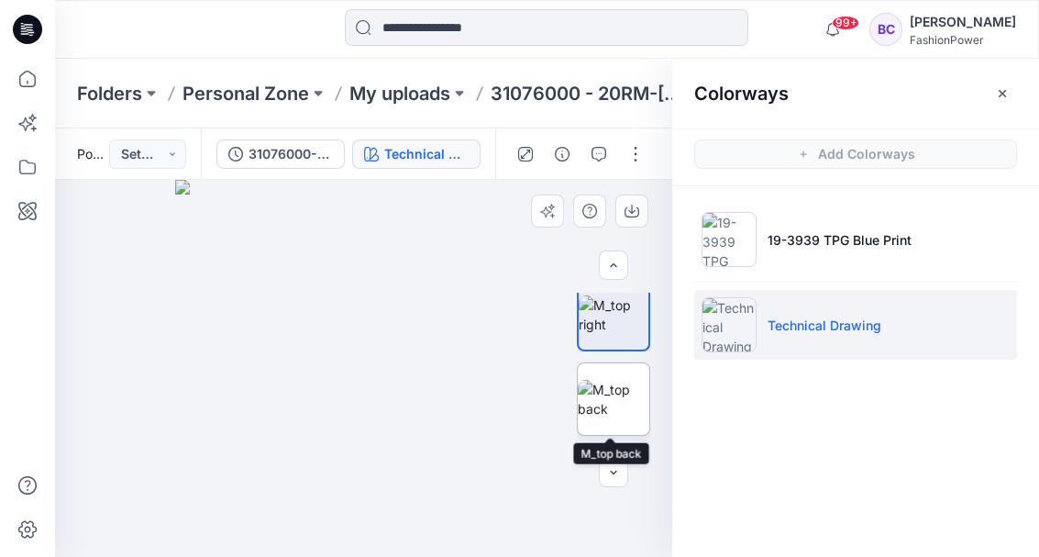
drag, startPoint x: 620, startPoint y: 405, endPoint x: 623, endPoint y: 371, distance: 35.0
click at [620, 405] on img at bounding box center [614, 399] width 72 height 39
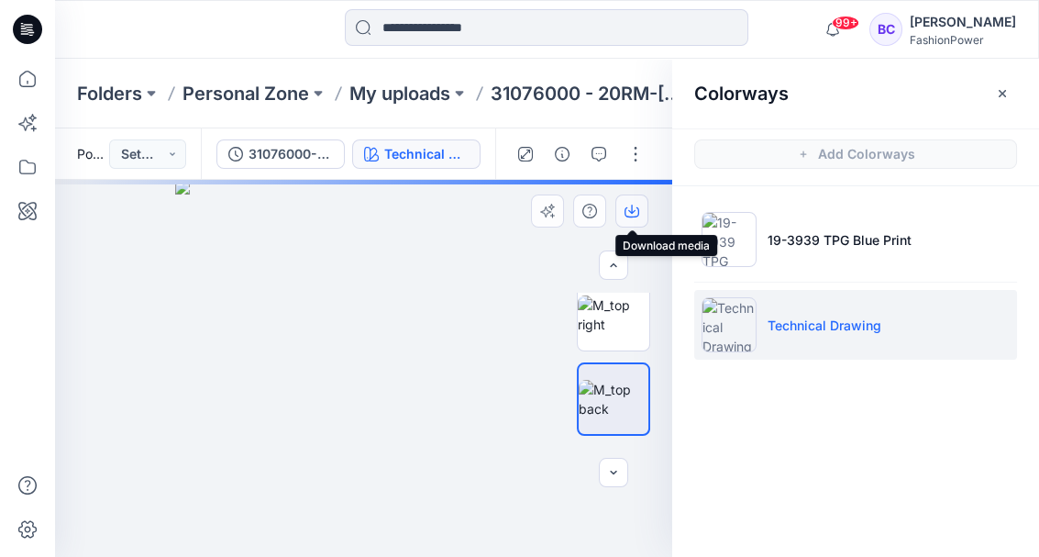
click at [626, 206] on icon "button" at bounding box center [632, 211] width 15 height 15
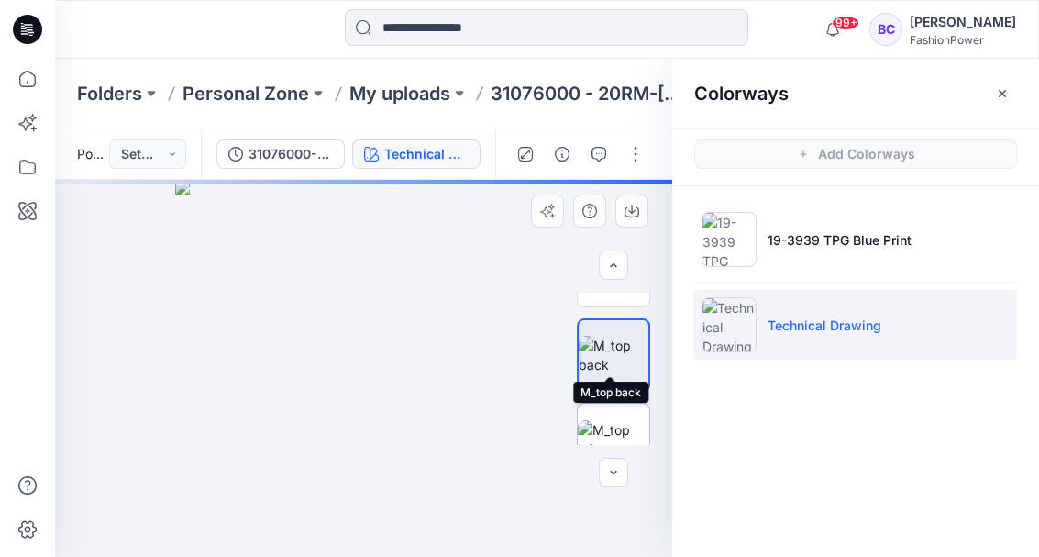
scroll to position [244, 0]
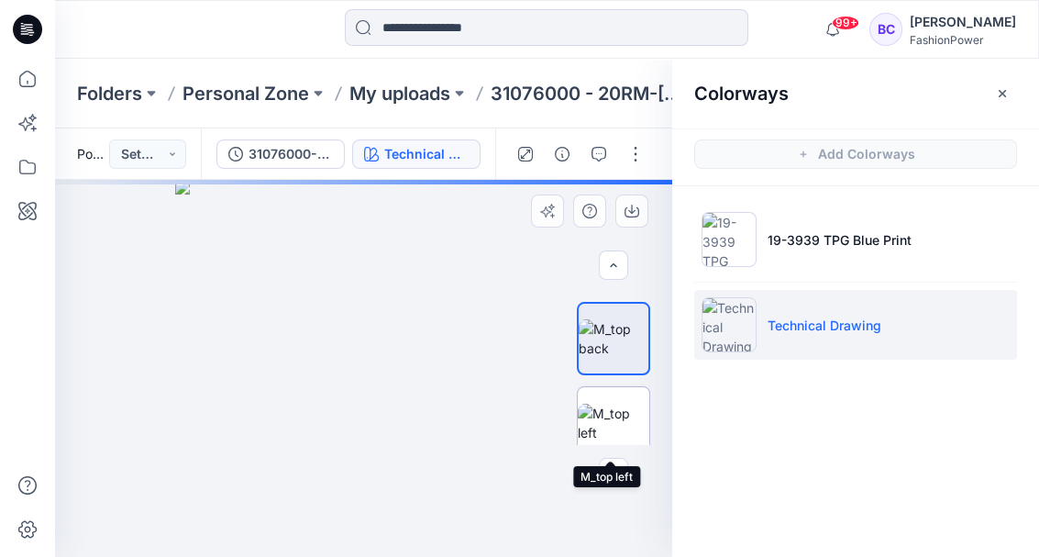
click at [608, 404] on img at bounding box center [614, 423] width 72 height 39
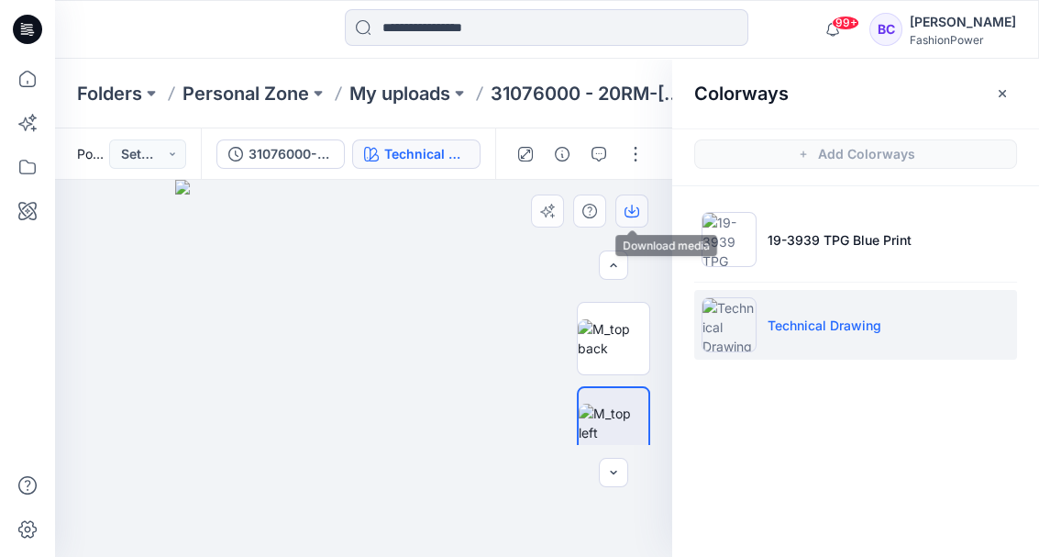
click at [637, 212] on icon "button" at bounding box center [632, 211] width 15 height 15
click at [631, 207] on icon "button" at bounding box center [632, 211] width 15 height 15
click at [617, 336] on img at bounding box center [614, 338] width 72 height 39
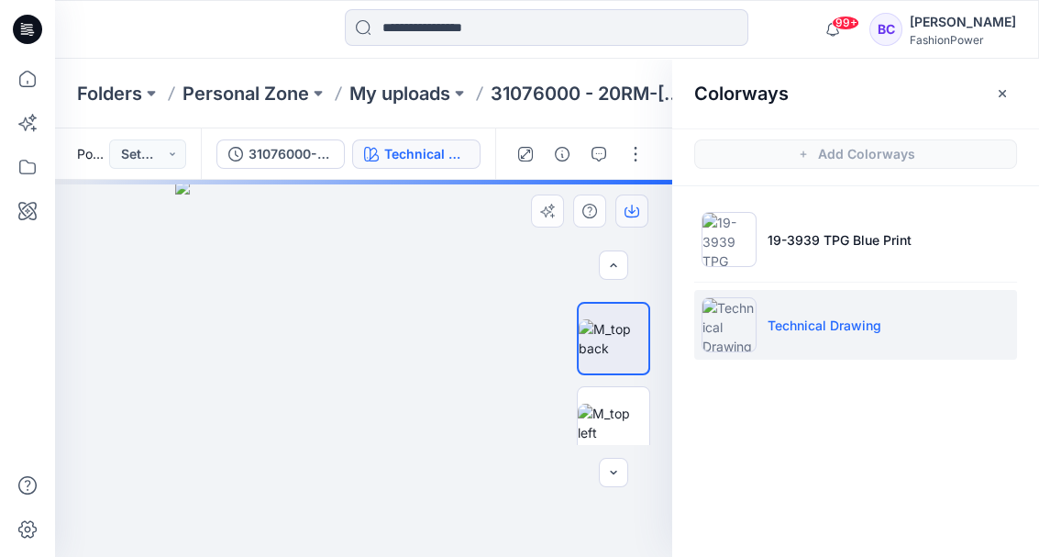
click at [637, 212] on icon "button" at bounding box center [632, 211] width 15 height 15
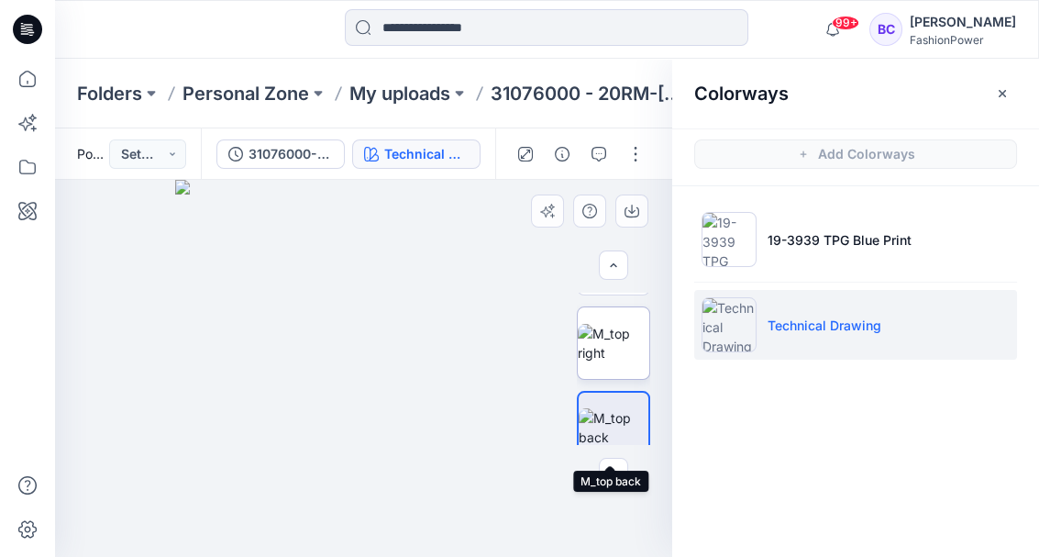
scroll to position [122, 0]
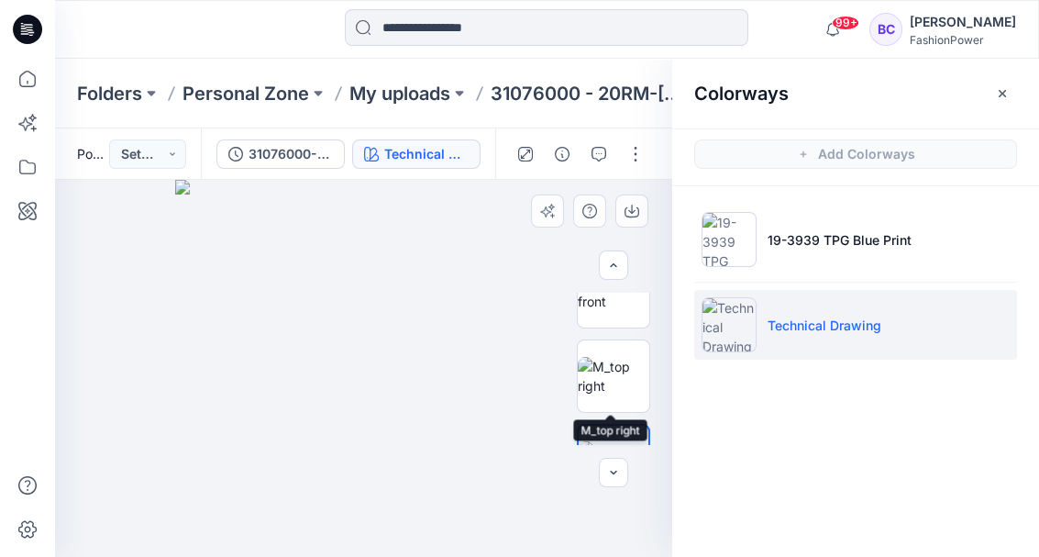
drag, startPoint x: 621, startPoint y: 372, endPoint x: 615, endPoint y: 329, distance: 43.5
click at [621, 372] on img at bounding box center [614, 376] width 72 height 39
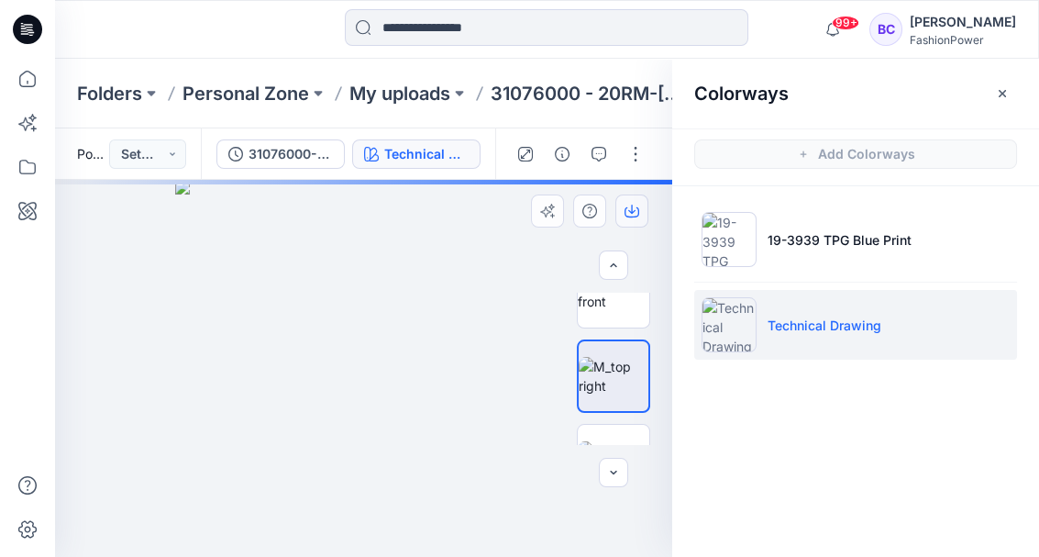
click at [625, 214] on icon "button" at bounding box center [632, 212] width 15 height 10
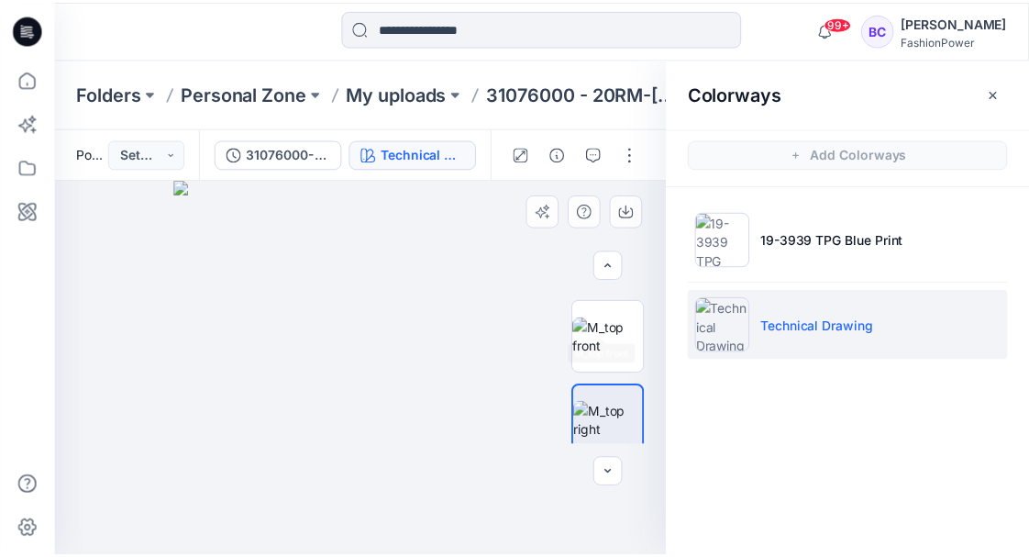
scroll to position [0, 0]
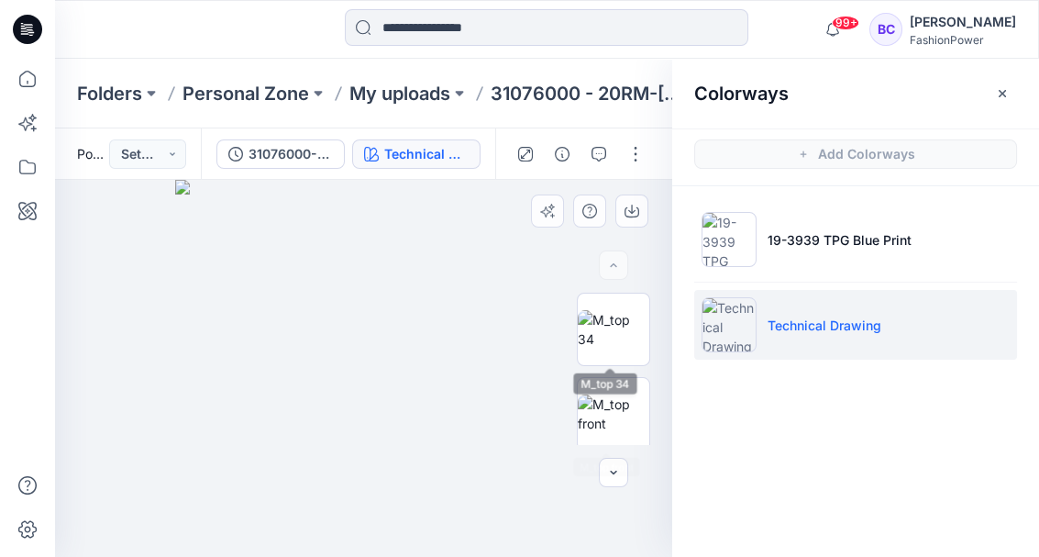
click at [604, 369] on div at bounding box center [613, 369] width 73 height 152
click at [605, 402] on img at bounding box center [614, 413] width 72 height 39
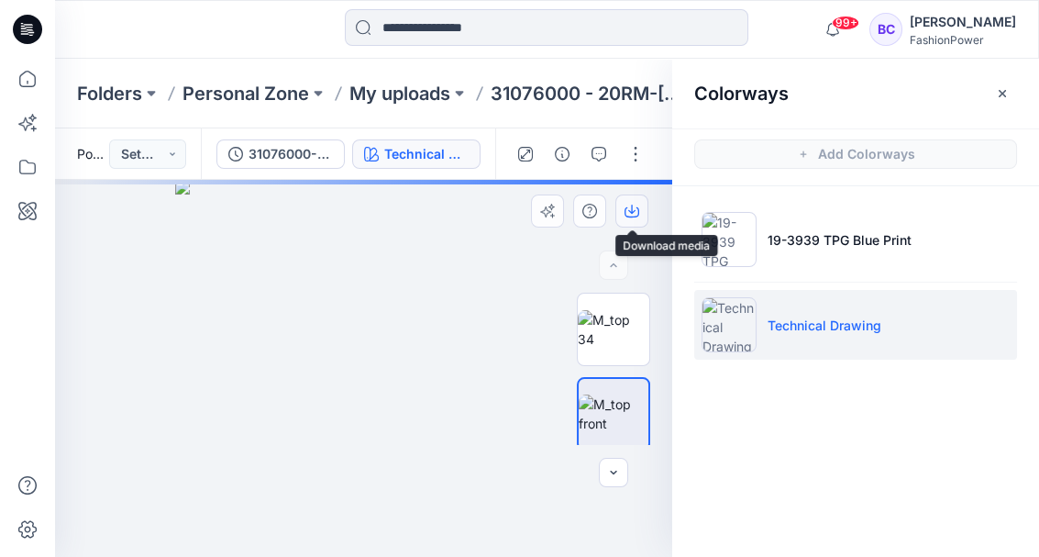
click at [624, 216] on button "button" at bounding box center [631, 210] width 33 height 33
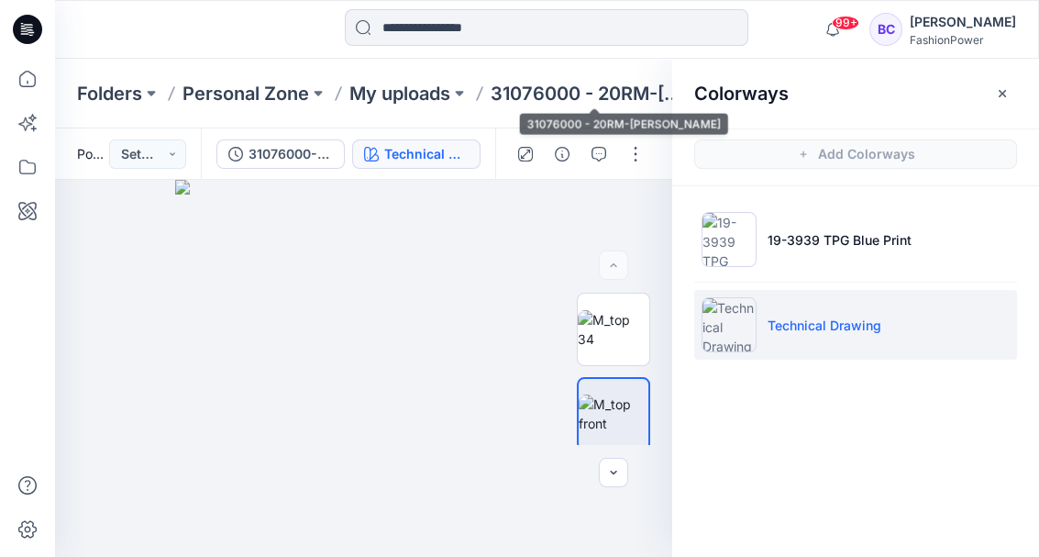
click at [584, 94] on p "31076000 - 20RM-Robert" at bounding box center [590, 94] width 199 height 26
click at [390, 94] on p "My uploads" at bounding box center [399, 94] width 101 height 26
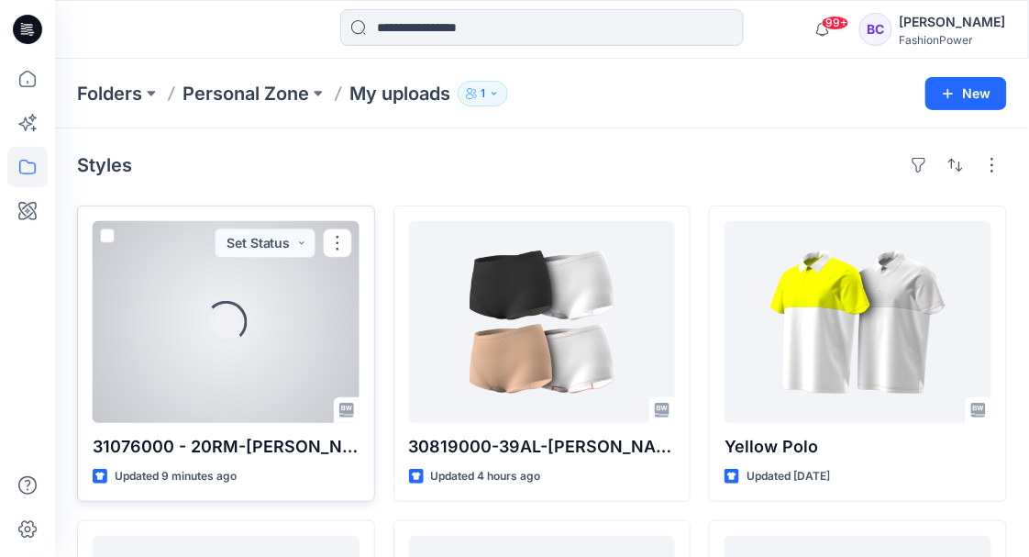
click at [319, 343] on div "Loading..." at bounding box center [226, 322] width 267 height 202
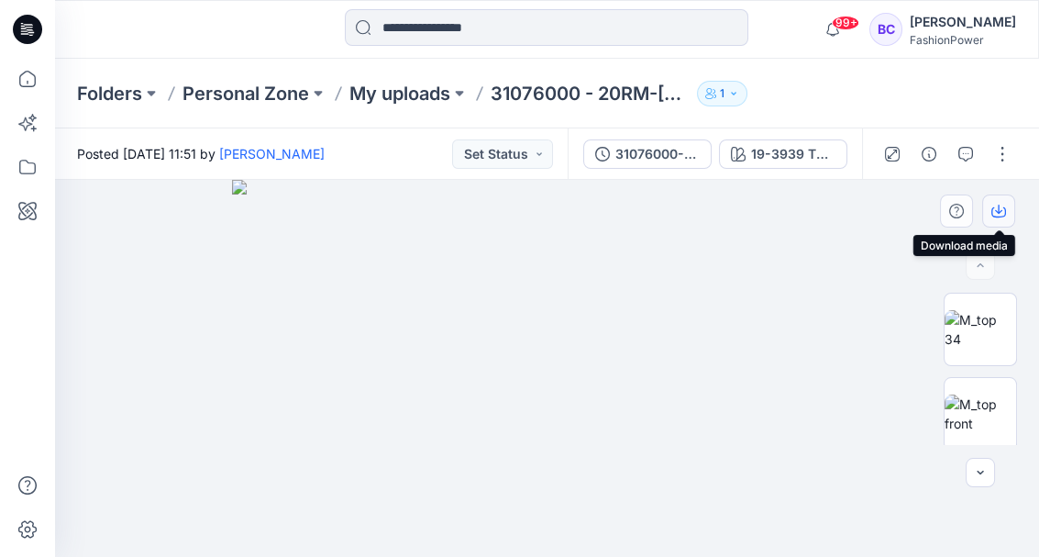
click at [1009, 204] on button "button" at bounding box center [998, 210] width 33 height 33
click at [539, 95] on p "31076000 - 20RM-Robert" at bounding box center [590, 94] width 199 height 26
click at [437, 91] on p "My uploads" at bounding box center [399, 94] width 101 height 26
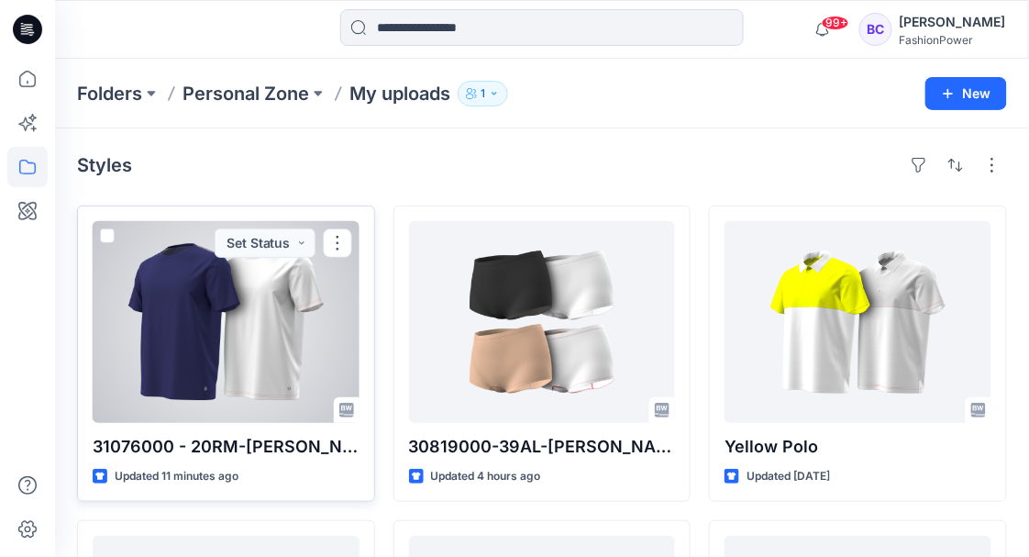
click at [244, 450] on p "31076000 - 20RM-Robert" at bounding box center [226, 447] width 267 height 26
click at [183, 444] on p "31076000 - 20RM-Robert" at bounding box center [226, 447] width 267 height 26
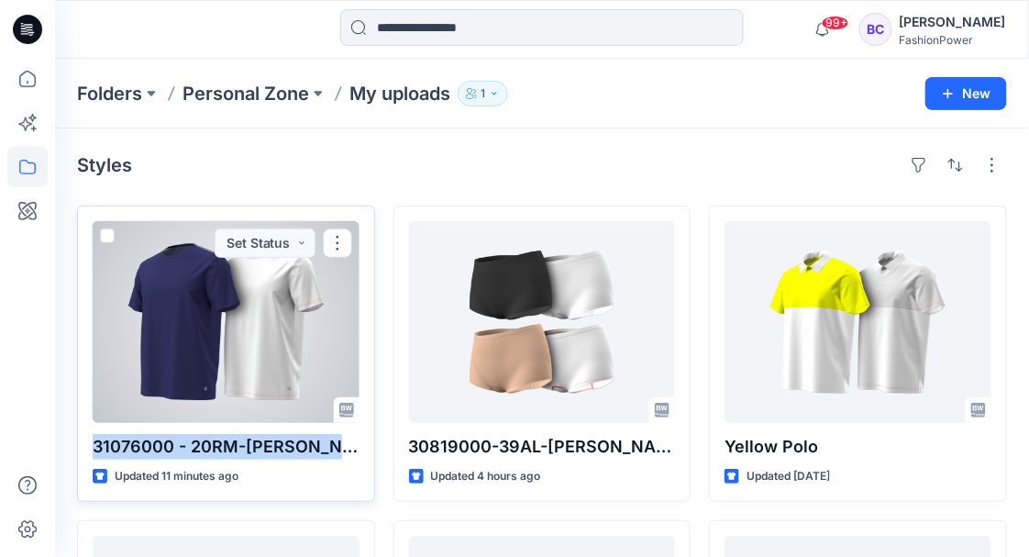
click at [183, 444] on p "31076000 - 20RM-Robert" at bounding box center [226, 447] width 267 height 26
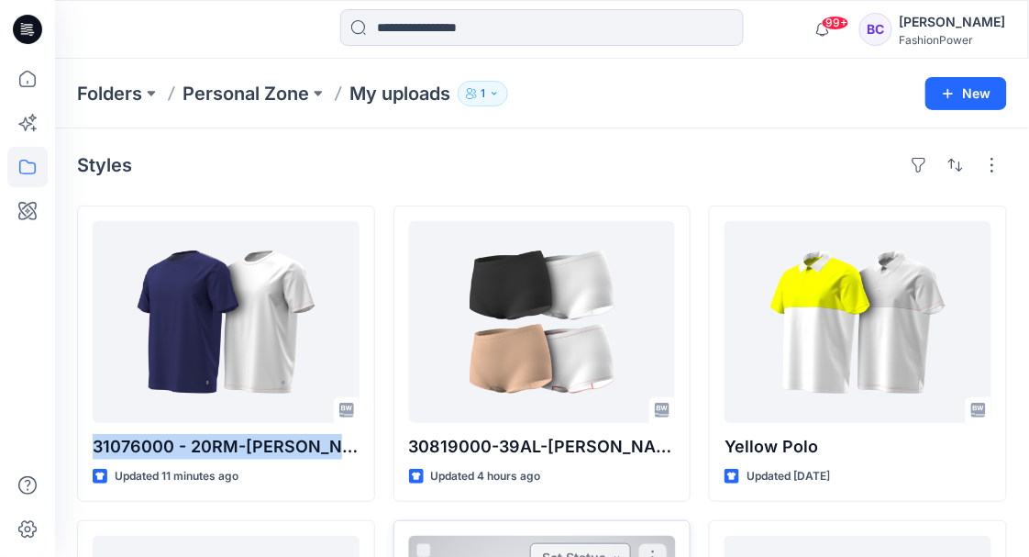
copy div "31076000 - 20RM-Robert"
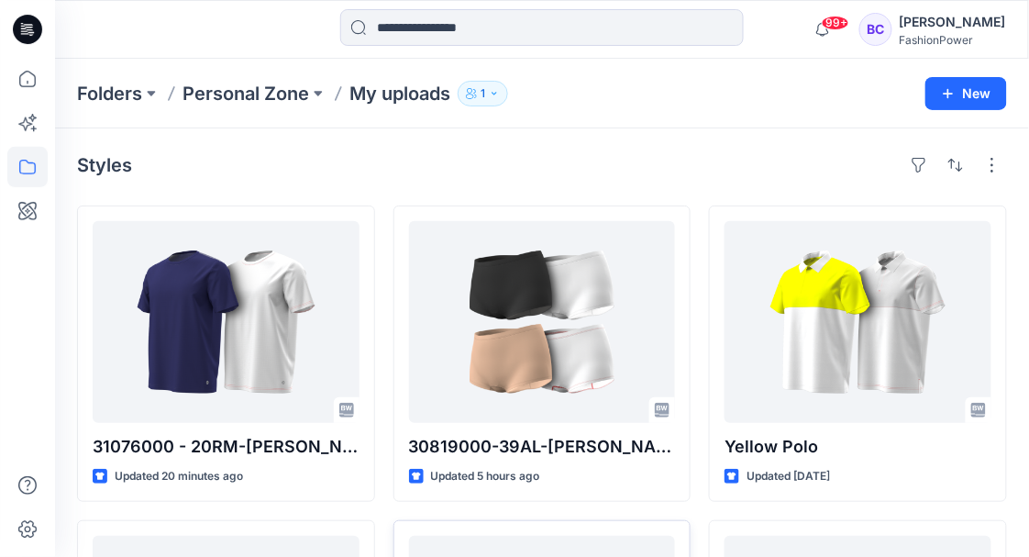
click at [349, 152] on div "Styles" at bounding box center [542, 164] width 930 height 29
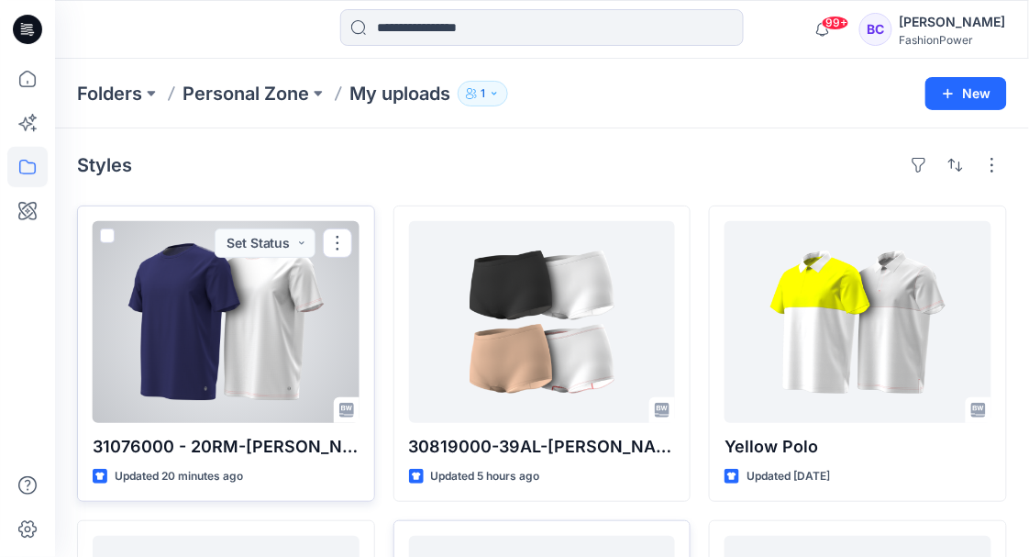
click at [247, 317] on div at bounding box center [226, 322] width 267 height 202
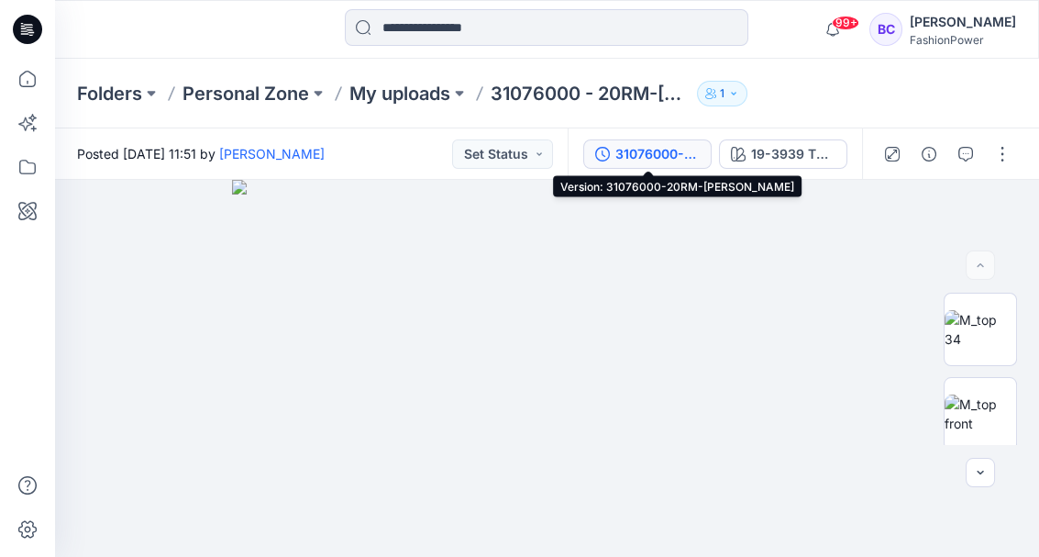
click at [627, 156] on div "31076000-20RM-Robert" at bounding box center [657, 154] width 84 height 20
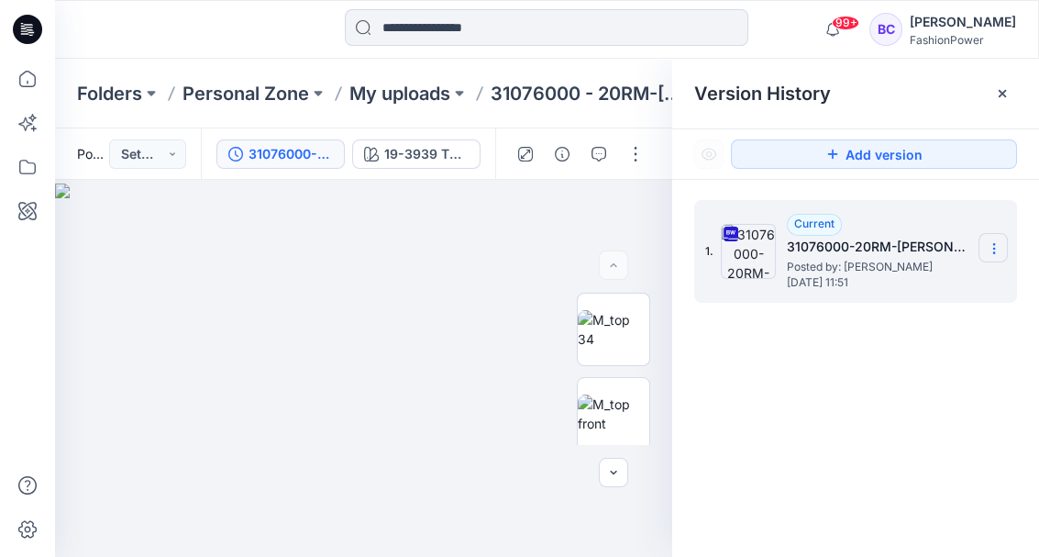
click at [1002, 246] on section at bounding box center [993, 247] width 29 height 29
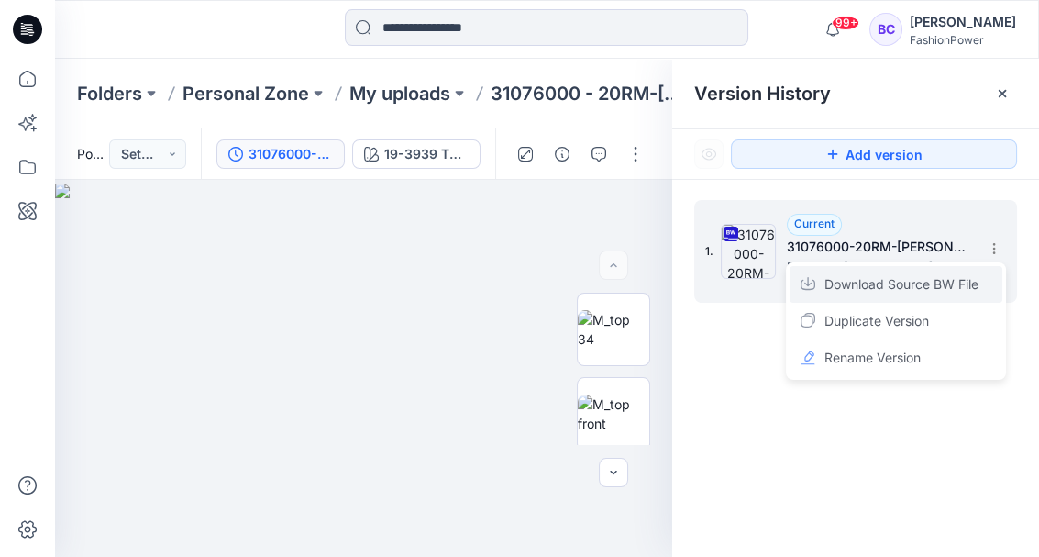
click at [910, 293] on span "Download Source BW File" at bounding box center [902, 284] width 154 height 22
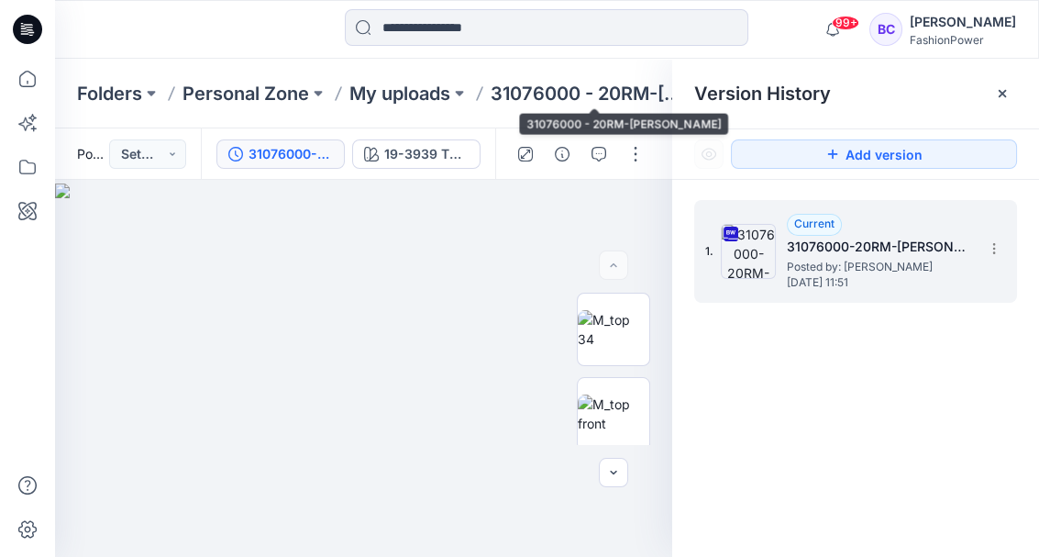
click at [604, 90] on p "31076000 - 20RM-Robert" at bounding box center [590, 94] width 199 height 26
click at [431, 99] on p "My uploads" at bounding box center [399, 94] width 101 height 26
